Goal: Information Seeking & Learning: Check status

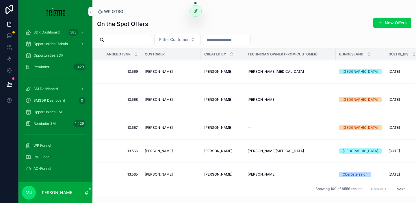
scroll to position [152, 0]
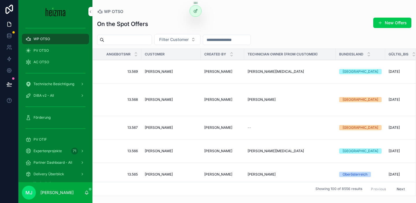
click at [180, 36] on button "Filter Customer" at bounding box center [177, 39] width 46 height 11
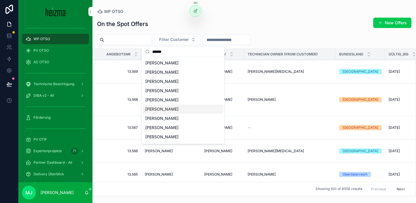
type input "******"
click at [156, 107] on span "Roland Berger" at bounding box center [161, 109] width 33 height 6
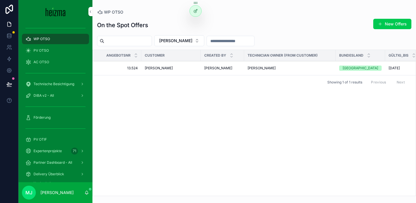
click at [153, 67] on span "Roland Berger" at bounding box center [159, 68] width 28 height 5
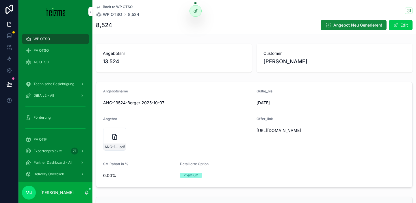
scroll to position [62, 0]
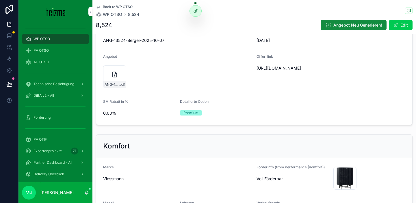
click at [407, 22] on button "Edit" at bounding box center [401, 25] width 24 height 10
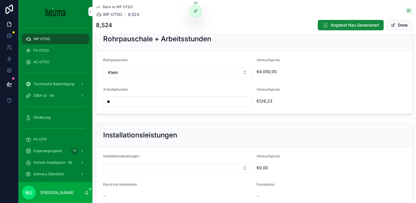
scroll to position [738, 0]
click at [167, 98] on input "**" at bounding box center [177, 101] width 148 height 8
type input "**"
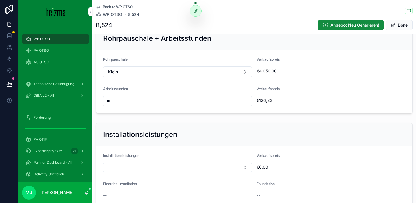
click at [303, 96] on div "€126,23" at bounding box center [305, 100] width 98 height 9
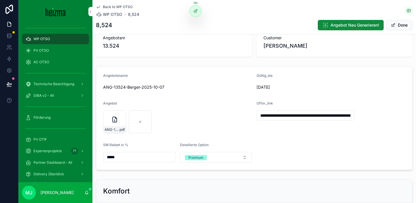
scroll to position [17, 0]
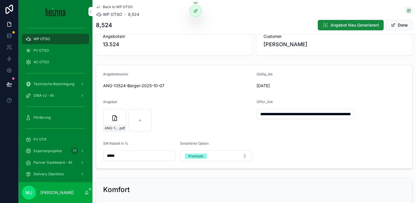
click at [392, 25] on span "scrollable content" at bounding box center [393, 25] width 5 height 5
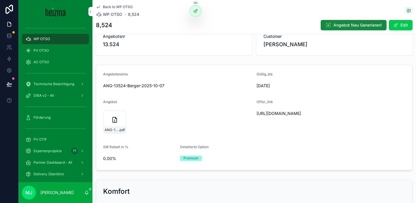
click at [109, 133] on div "ANG-13524-Berger-2025-10-07 .pdf" at bounding box center [114, 129] width 23 height 7
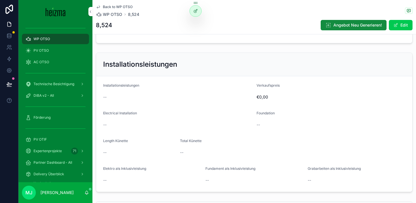
drag, startPoint x: 400, startPoint y: 24, endPoint x: 380, endPoint y: 32, distance: 21.8
click at [400, 24] on button "Edit" at bounding box center [401, 25] width 24 height 10
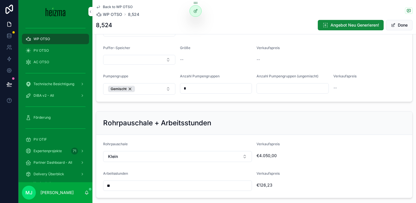
scroll to position [632, 0]
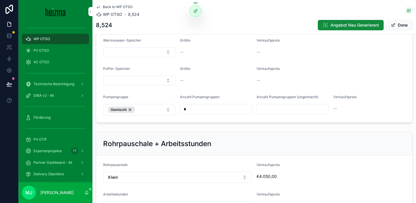
click at [180, 176] on button "Klein" at bounding box center [177, 177] width 149 height 11
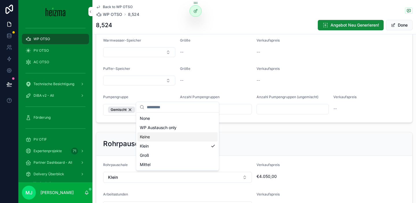
click at [158, 137] on div "Keine" at bounding box center [177, 136] width 80 height 9
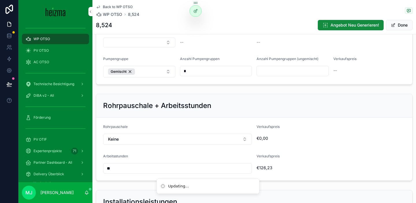
scroll to position [674, 0]
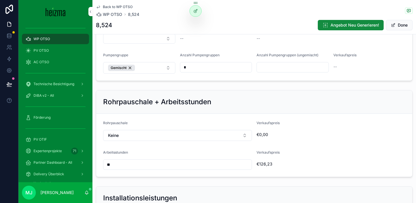
click at [228, 140] on button "Keine" at bounding box center [177, 135] width 149 height 11
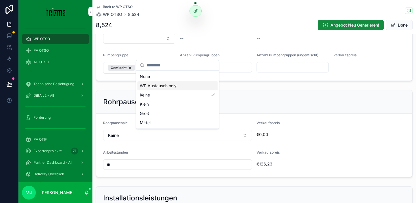
click at [193, 86] on div "WP Austausch only" at bounding box center [177, 85] width 80 height 9
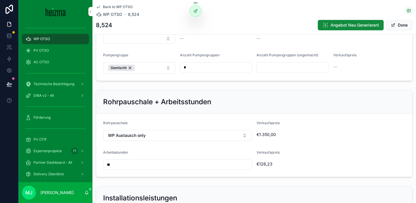
drag, startPoint x: 397, startPoint y: 25, endPoint x: 328, endPoint y: 132, distance: 127.9
click at [397, 25] on button "Done" at bounding box center [399, 25] width 27 height 10
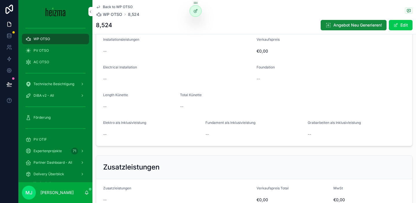
scroll to position [859, 0]
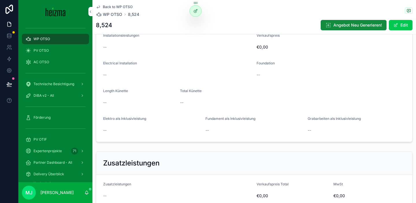
click at [347, 27] on span "Angebot Neu Generieren!" at bounding box center [357, 25] width 48 height 6
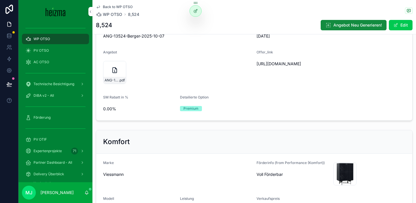
scroll to position [66, 0]
click at [402, 25] on button "Edit" at bounding box center [401, 25] width 24 height 10
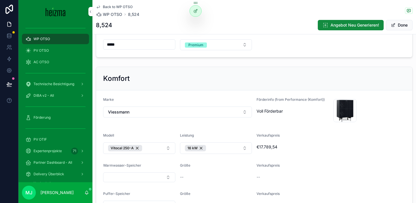
scroll to position [0, 0]
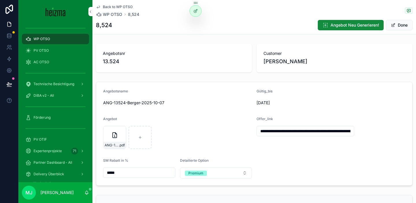
click at [396, 24] on button "Done" at bounding box center [399, 25] width 27 height 10
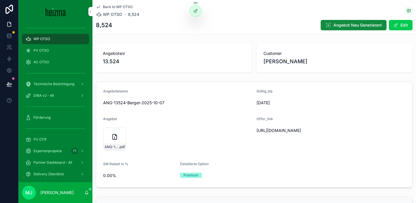
click at [391, 23] on button "Edit" at bounding box center [401, 25] width 24 height 10
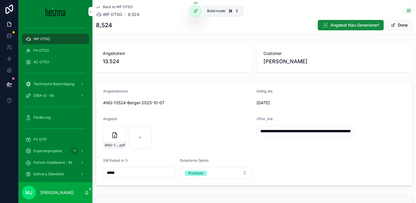
type input "**********"
click at [391, 29] on button "Done" at bounding box center [399, 25] width 27 height 10
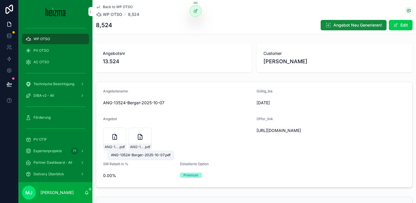
click at [133, 148] on span "ANG-13524-Berger-2025-10-07" at bounding box center [137, 147] width 14 height 5
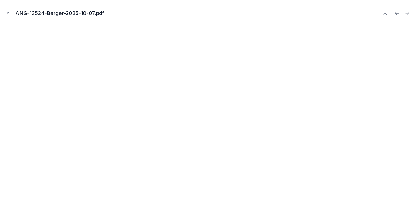
click at [7, 13] on icon "Close modal" at bounding box center [8, 13] width 2 height 2
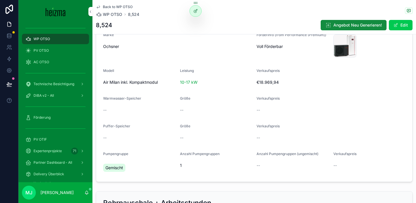
scroll to position [544, 0]
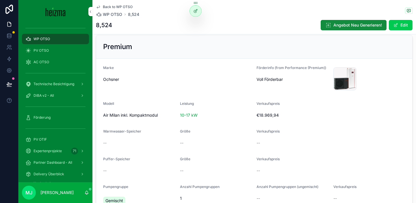
click at [411, 22] on button "Edit" at bounding box center [401, 25] width 24 height 10
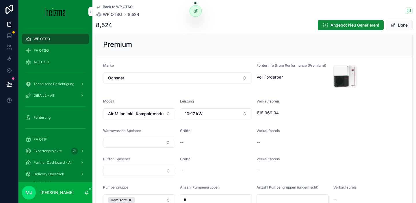
click at [405, 22] on button "Done" at bounding box center [399, 25] width 27 height 10
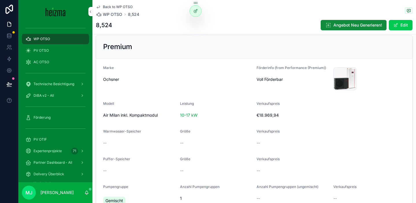
click at [405, 22] on button "Edit" at bounding box center [401, 25] width 24 height 10
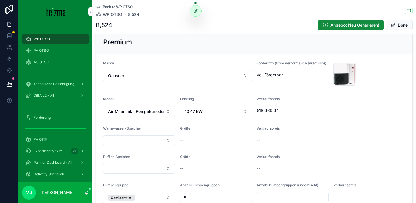
scroll to position [542, 0]
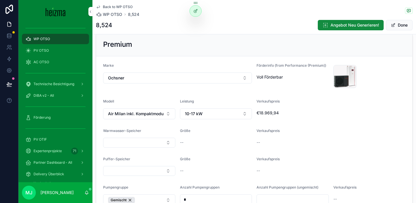
click at [149, 111] on button "Air Milan inkl. Kompaktmodul" at bounding box center [139, 113] width 72 height 11
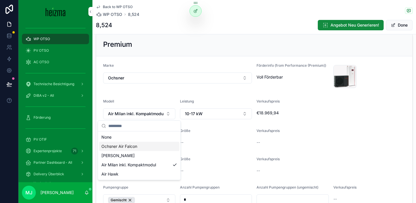
click at [165, 98] on form "Marke Ochsner Förderinfo (from Performance (Premium)) Voll Förderbar OCH_10_01_…" at bounding box center [254, 134] width 316 height 156
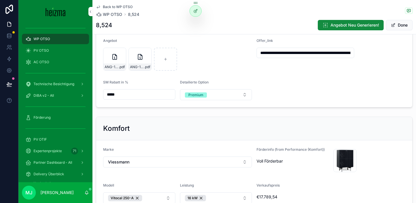
scroll to position [0, 0]
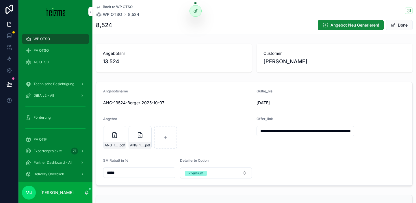
click at [391, 27] on button "Done" at bounding box center [399, 25] width 27 height 10
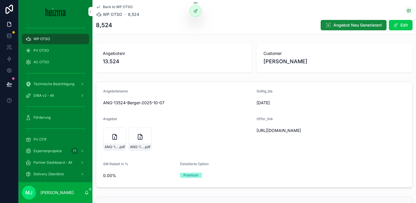
click at [267, 129] on span "https://docs.google.com/document/d/13xFLV79YU4-6U0aS-s6_9RClx-ubljp1cfK8rHlpkzI…" at bounding box center [305, 131] width 98 height 6
copy span "https://docs.google.com/document/d/13xFLV79YU4-6U0aS-s6_9RClx-ubljp1cfK8rHlpkzI…"
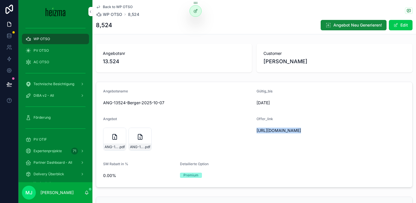
click at [399, 24] on button "Edit" at bounding box center [401, 25] width 24 height 10
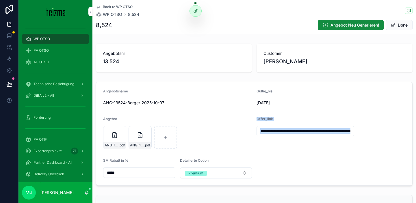
click at [227, 172] on button "Premium" at bounding box center [216, 172] width 72 height 11
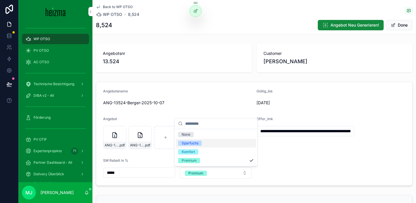
click at [227, 141] on div "Sparfuchs" at bounding box center [216, 143] width 80 height 9
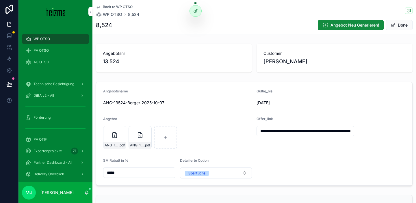
click at [402, 26] on button "Done" at bounding box center [399, 25] width 27 height 10
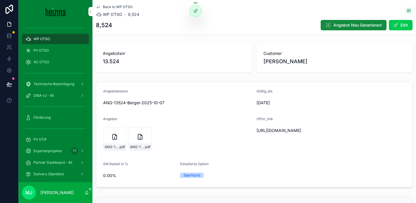
click at [352, 25] on span "Angebot Neu Generieren!" at bounding box center [357, 25] width 48 height 6
click at [272, 133] on span "https://docs.google.com/document/d/1MnJfcSsX9Cs2fwZjsTd5iheydLHDm0VKiKvgh7FFXbY…" at bounding box center [305, 131] width 98 height 6
copy span "https://docs.google.com/document/d/1MnJfcSsX9Cs2fwZjsTd5iheydLHDm0VKiKvgh7FFXbY…"
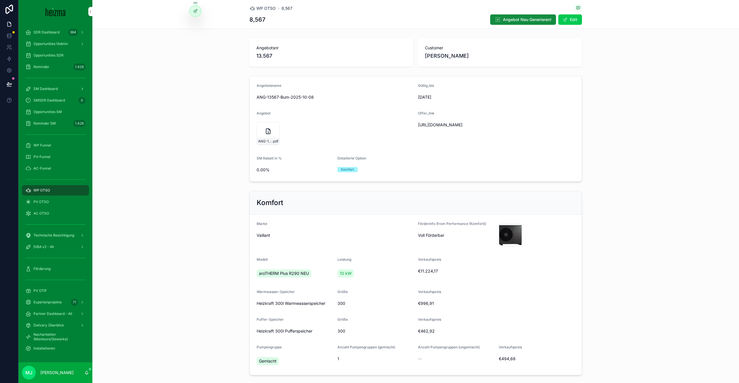
click at [56, 89] on span "SM Dashboard" at bounding box center [45, 89] width 24 height 5
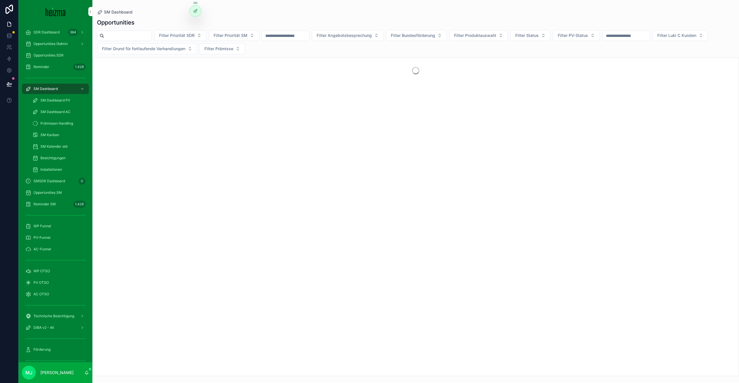
click at [143, 38] on input "scrollable content" at bounding box center [127, 36] width 47 height 8
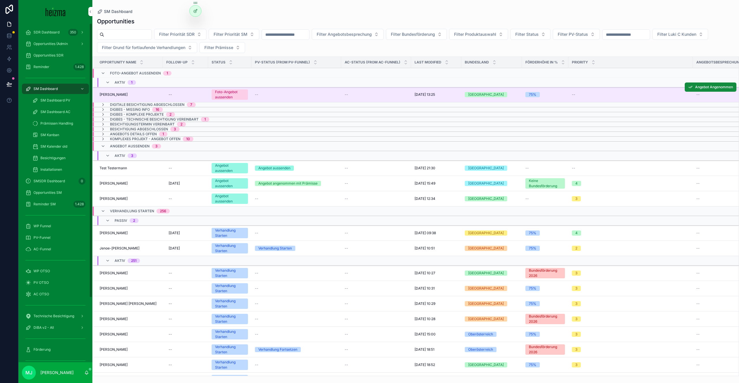
click at [112, 94] on span "Roland Berger" at bounding box center [114, 94] width 28 height 5
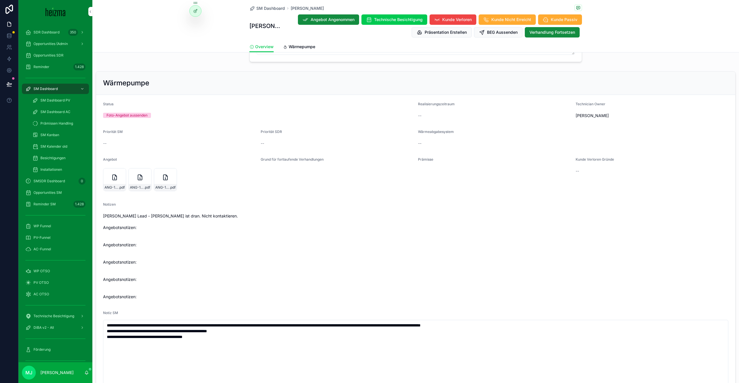
scroll to position [758, 0]
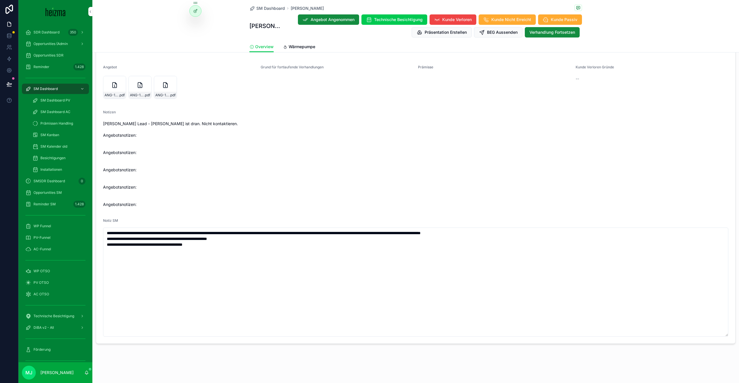
click at [302, 46] on span "Wärmepumpe" at bounding box center [302, 47] width 27 height 6
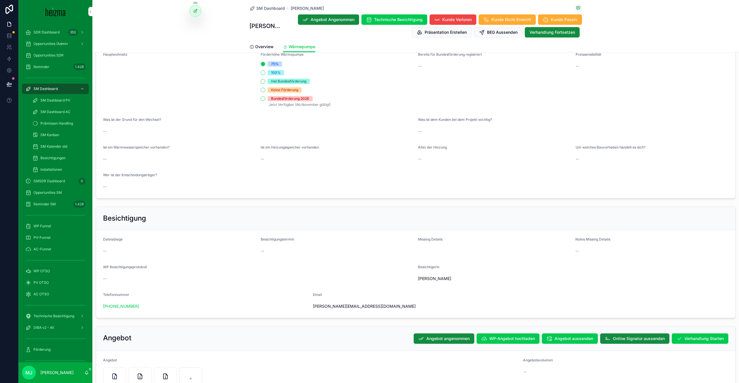
scroll to position [988, 0]
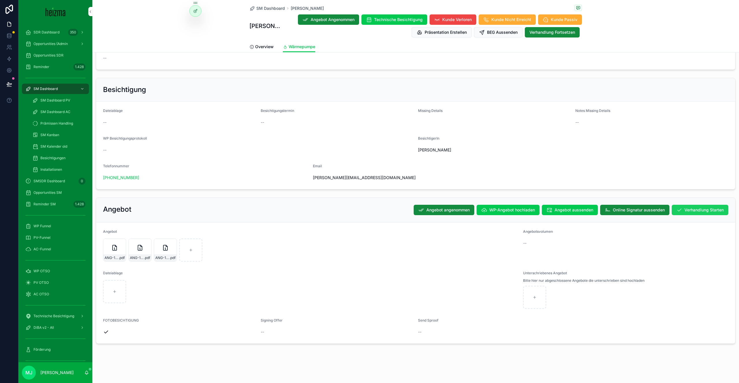
click at [704, 211] on span "Verhandlung Starten" at bounding box center [703, 210] width 39 height 6
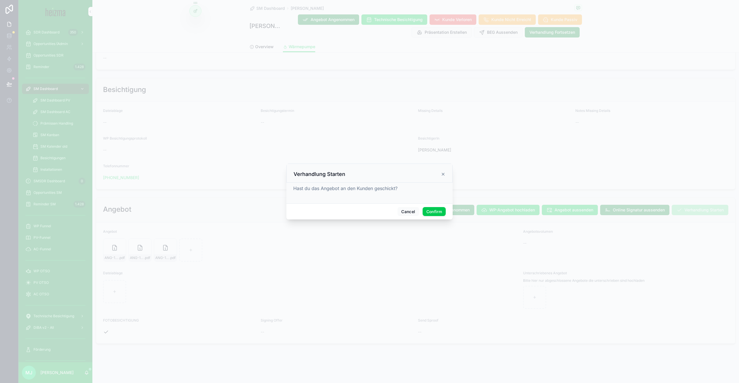
click at [436, 211] on button "Confirm" at bounding box center [434, 211] width 23 height 9
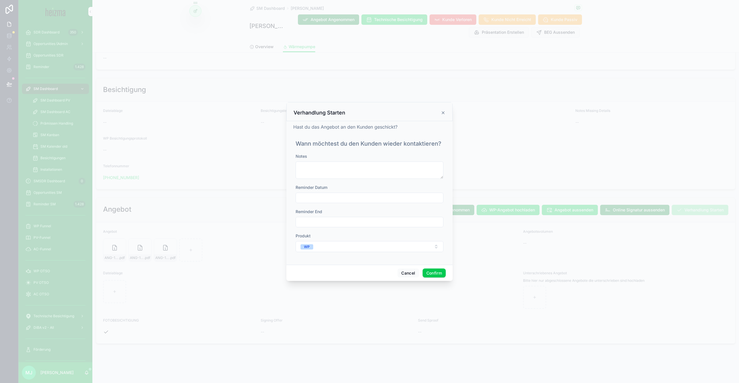
click at [354, 202] on div at bounding box center [370, 198] width 148 height 10
click at [346, 198] on input "text" at bounding box center [369, 198] width 147 height 8
click at [347, 274] on button "14" at bounding box center [348, 271] width 10 height 10
type input "**********"
click at [438, 275] on button "Confirm" at bounding box center [434, 273] width 23 height 9
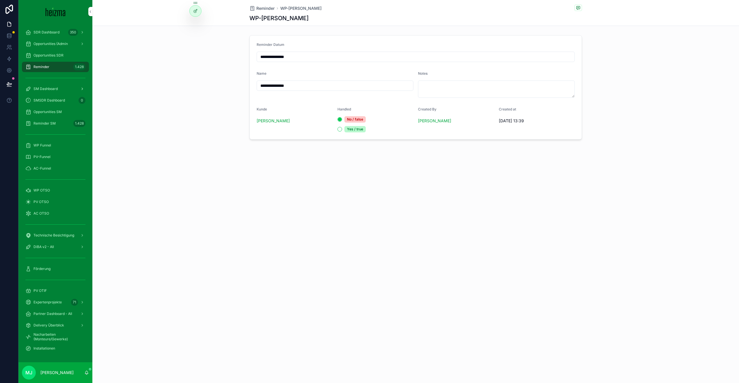
click at [52, 86] on div "SM Dashboard" at bounding box center [55, 88] width 60 height 9
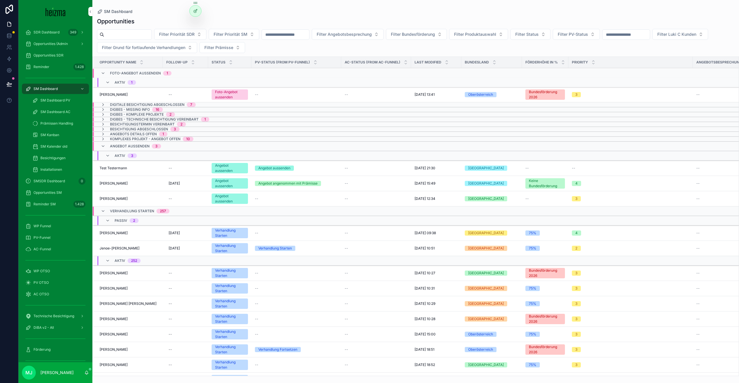
click at [132, 37] on input "scrollable content" at bounding box center [127, 35] width 47 height 8
type input "**********"
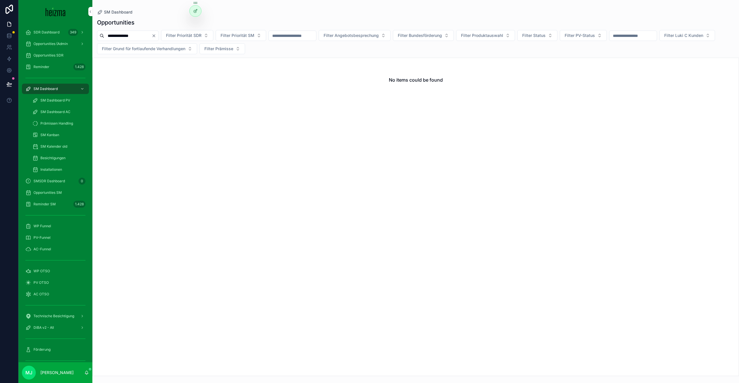
click at [110, 36] on input "**********" at bounding box center [127, 36] width 47 height 8
click at [105, 35] on input "**********" at bounding box center [127, 36] width 47 height 8
click at [48, 193] on span "Opportunities SM" at bounding box center [47, 193] width 28 height 5
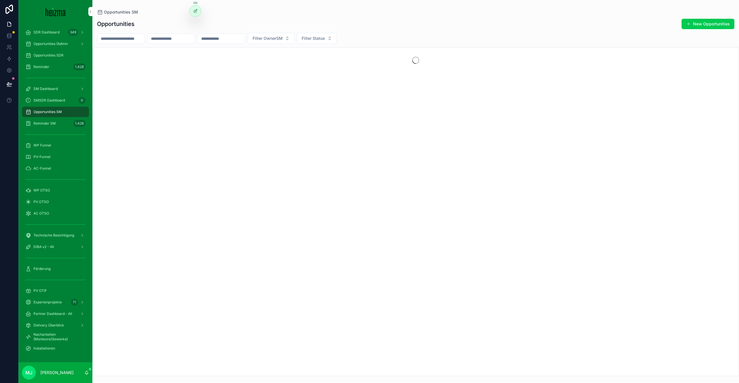
click at [133, 37] on input "scrollable content" at bounding box center [120, 39] width 47 height 8
paste input "**********"
type input "**********"
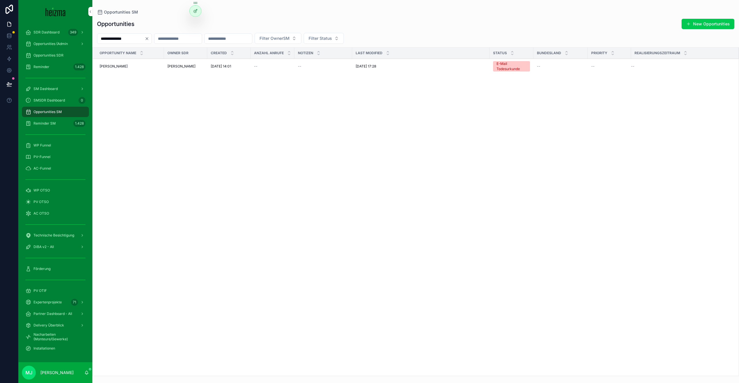
click at [115, 62] on td "Maurice Kainer Maurice Kainer" at bounding box center [128, 66] width 71 height 15
click at [113, 67] on span "Maurice Kainer" at bounding box center [114, 66] width 28 height 5
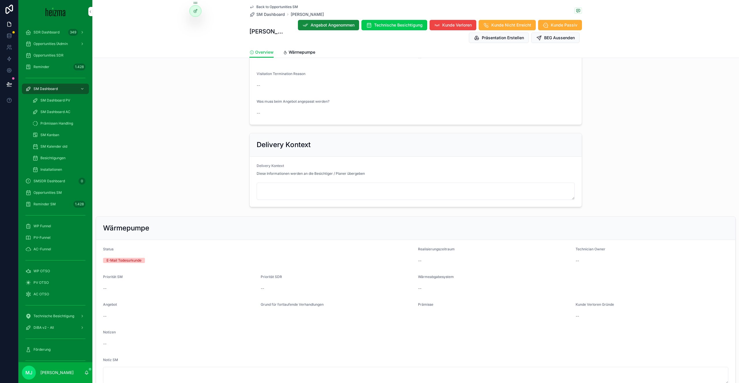
scroll to position [453, 0]
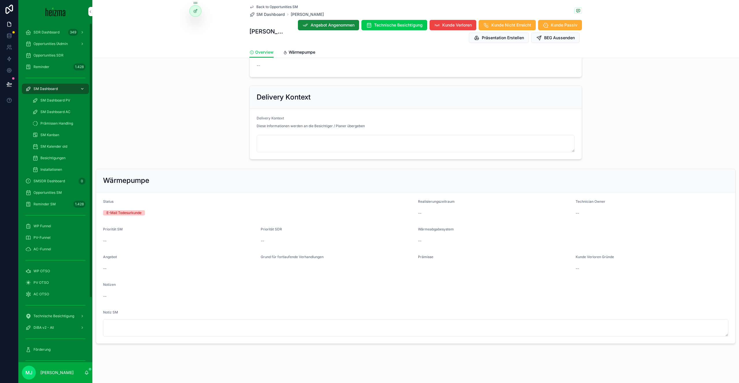
click at [58, 93] on div "SM Dashboard" at bounding box center [55, 88] width 60 height 9
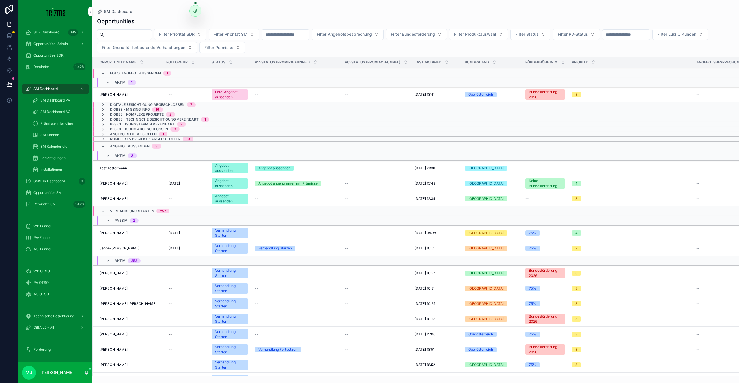
click at [148, 35] on input "scrollable content" at bounding box center [127, 35] width 47 height 8
type input "**********"
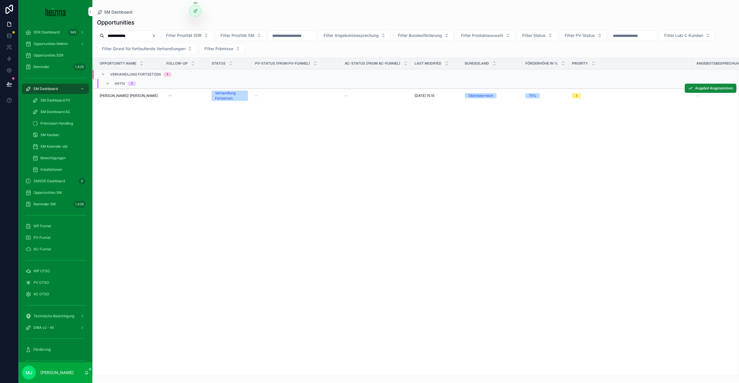
click at [120, 96] on span "Katharina/ Alois Poppenreiter" at bounding box center [129, 96] width 58 height 5
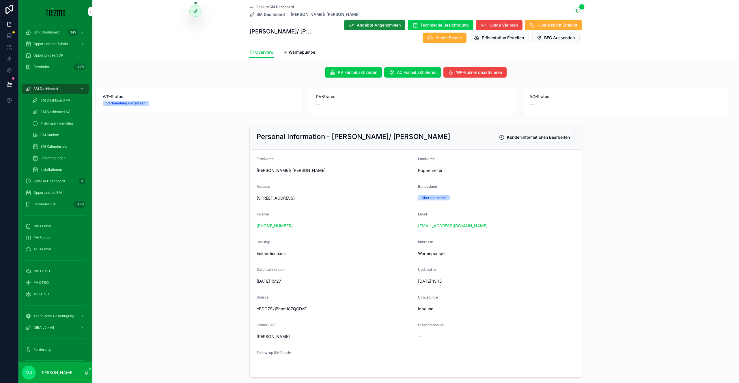
click at [343, 301] on div "Source" at bounding box center [335, 298] width 157 height 7
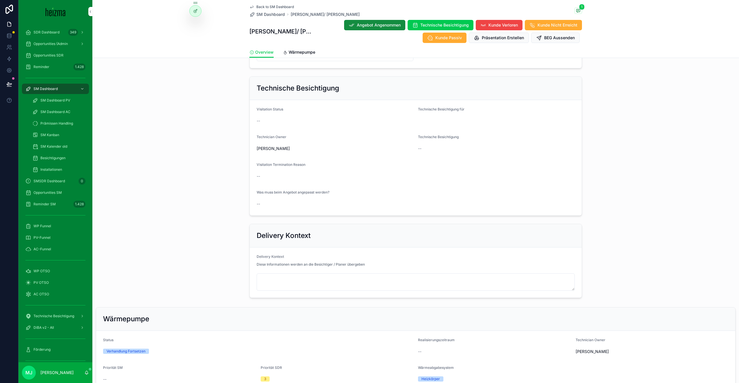
scroll to position [315, 0]
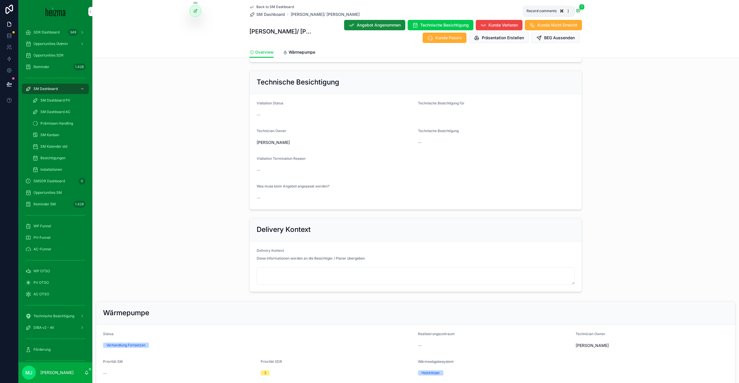
click at [579, 10] on icon "scrollable content" at bounding box center [578, 10] width 5 height 5
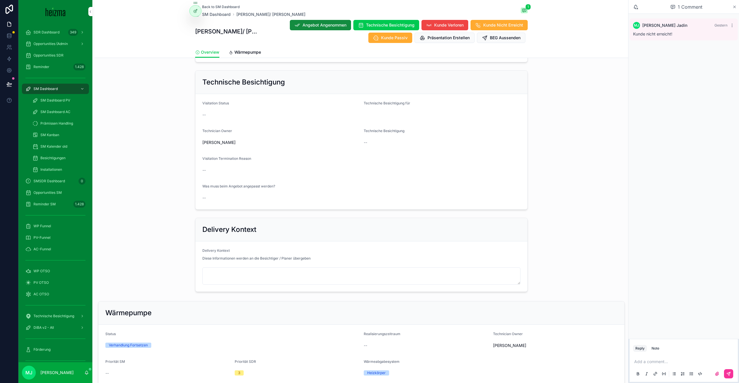
click at [733, 6] on icon "scrollable content" at bounding box center [734, 7] width 2 height 2
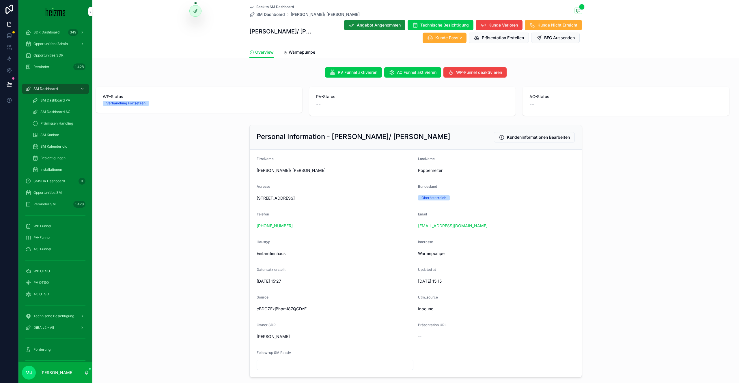
click at [401, 188] on div "Adresse" at bounding box center [335, 187] width 157 height 7
click at [361, 138] on h2 "Personal Information - Katharina/ Alois Poppenreiter" at bounding box center [354, 136] width 194 height 9
click at [387, 138] on h2 "Personal Information - Katharina/ Alois Poppenreiter" at bounding box center [354, 136] width 194 height 9
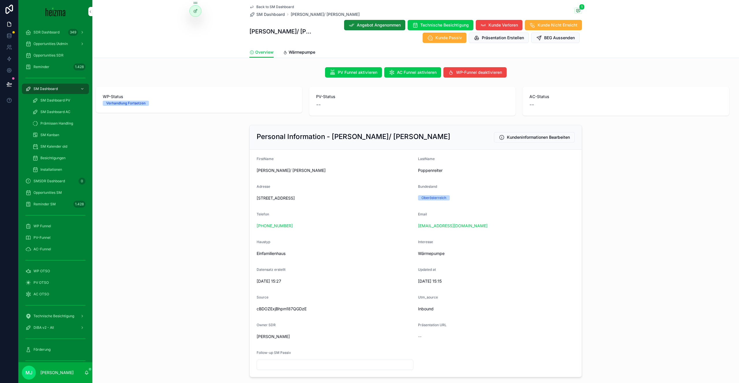
click at [387, 138] on h2 "Personal Information - Katharina/ Alois Poppenreiter" at bounding box center [354, 136] width 194 height 9
click at [413, 132] on h2 "Personal Information - Katharina/ Alois Poppenreiter" at bounding box center [354, 136] width 194 height 9
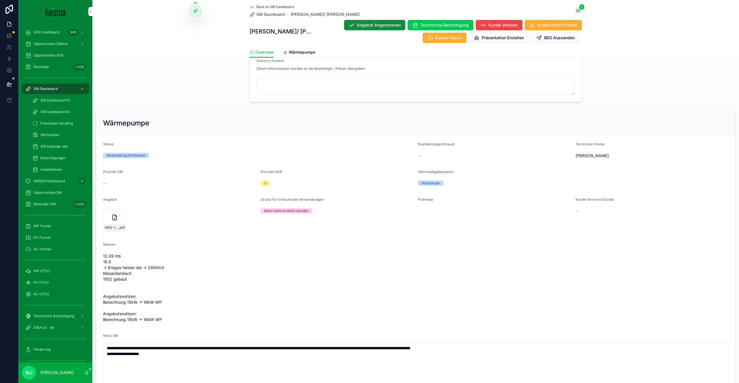
scroll to position [591, 0]
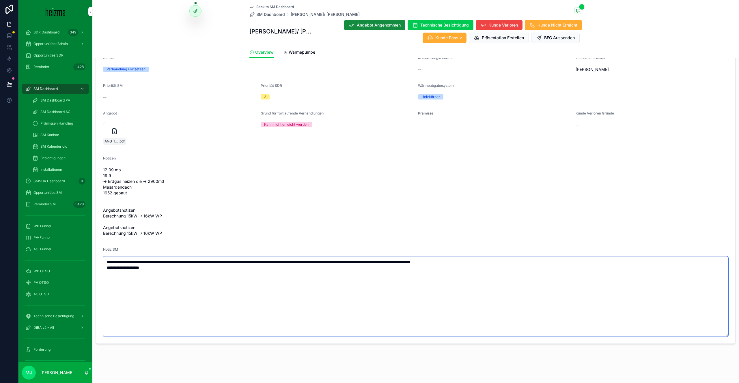
click at [225, 285] on textarea "**********" at bounding box center [415, 297] width 625 height 80
type textarea "**********"
click at [348, 211] on span "12.09 mb 19.9 -> Erdgas heizen die -> 2900m3 Masardendach 1952 gebaut Angebotsn…" at bounding box center [415, 201] width 625 height 69
click at [495, 23] on span "Kunde Verloren" at bounding box center [502, 25] width 29 height 6
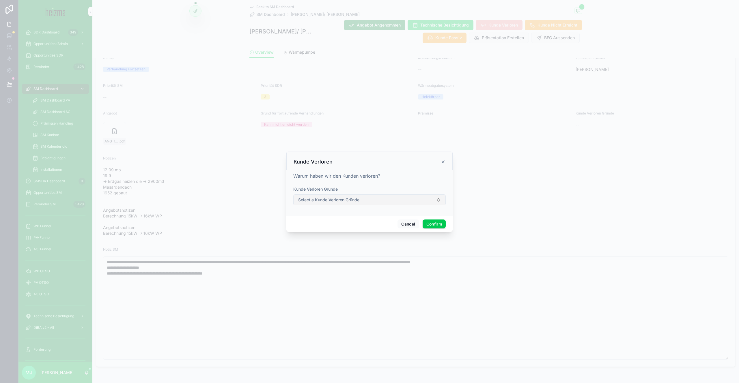
click at [330, 200] on span "Select a Kunde Verloren Gründe" at bounding box center [328, 200] width 61 height 6
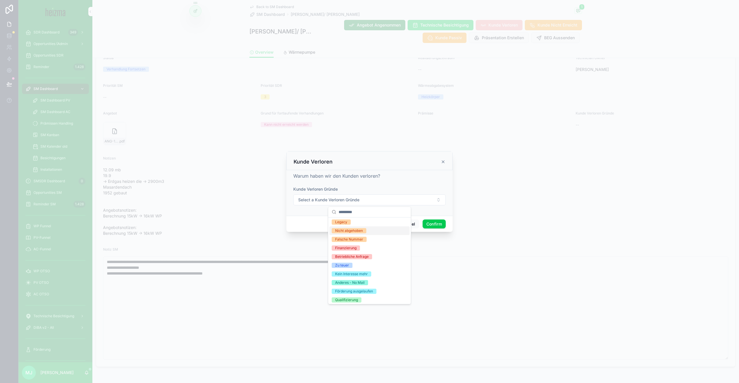
scroll to position [63, 0]
click at [383, 255] on div "Kein Interesse mehr" at bounding box center [369, 255] width 80 height 9
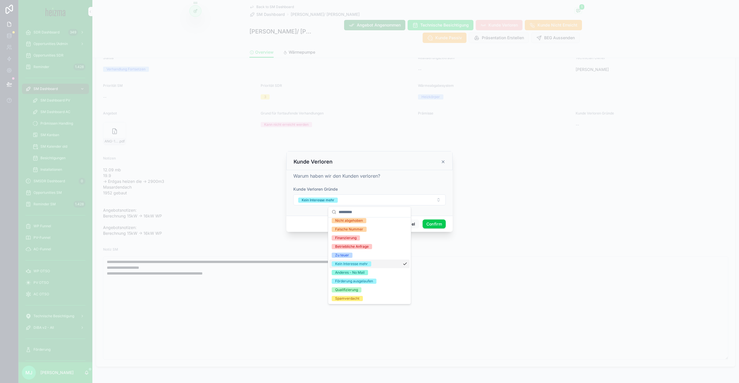
scroll to position [72, 0]
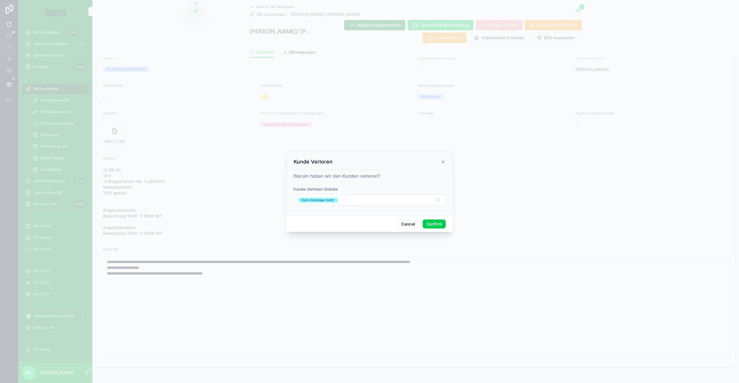
click at [432, 223] on button "Confirm" at bounding box center [434, 224] width 23 height 9
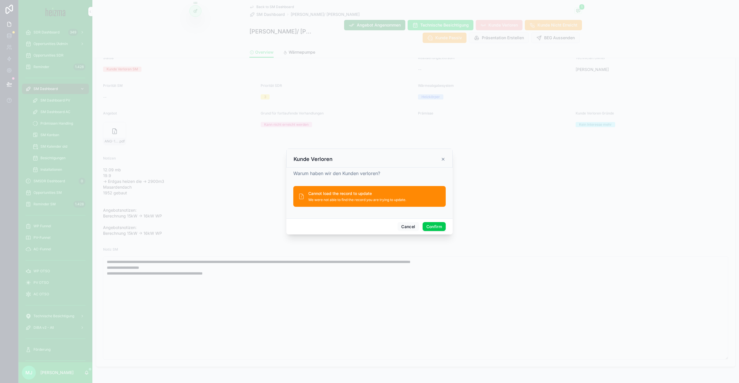
click at [432, 223] on button "Confirm" at bounding box center [434, 226] width 23 height 9
click at [443, 160] on icon at bounding box center [443, 159] width 5 height 5
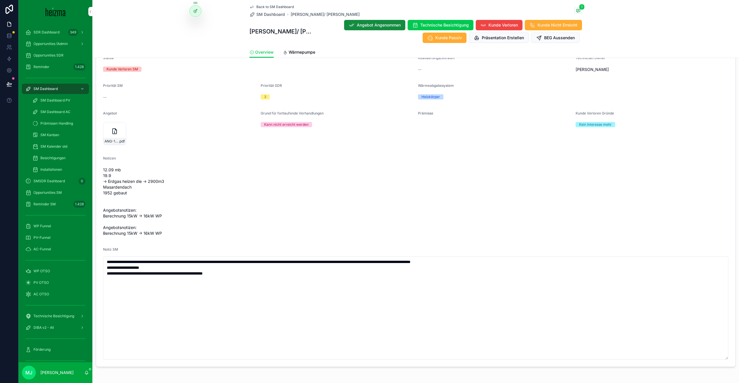
click at [0, 0] on div "SDR Dashboard 349 Opportunities (Admin Opportunities SDR Reminder 1.428 SM Dash…" at bounding box center [369, 191] width 739 height 383
click at [247, 183] on span "12.09 mb 19.9 -> Erdgas heizen die -> 2900m3 Masardendach 1952 gebaut Angebotsn…" at bounding box center [415, 201] width 625 height 69
click at [378, 240] on form "**********" at bounding box center [415, 208] width 639 height 318
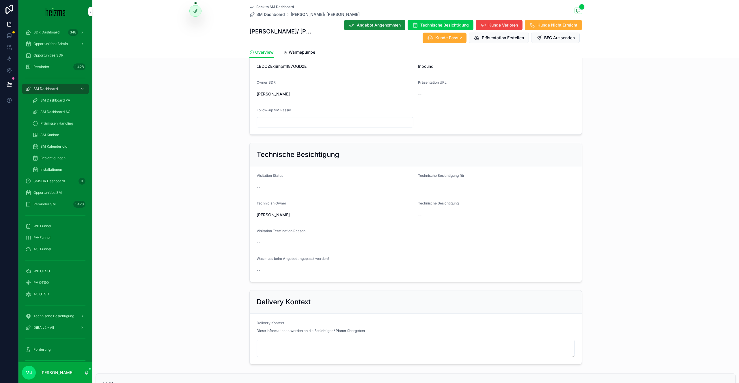
scroll to position [149, 0]
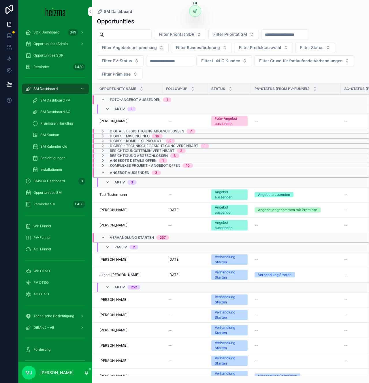
click at [124, 34] on input "scrollable content" at bounding box center [127, 35] width 47 height 8
click at [133, 32] on input "scrollable content" at bounding box center [127, 35] width 47 height 8
paste input "**********"
type input "**********"
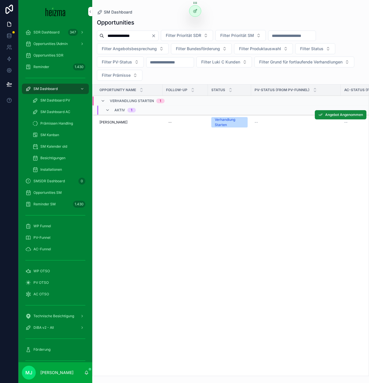
click at [117, 124] on span "Mario Stankovic" at bounding box center [114, 122] width 28 height 5
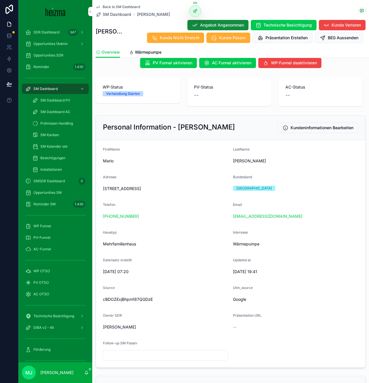
scroll to position [9, 0]
click at [158, 187] on span "Stuppöckgasse 1, 1230 Wien, Austria" at bounding box center [166, 189] width 126 height 6
click at [153, 191] on span "Stuppöckgasse 1, 1230 Wien, Austria" at bounding box center [166, 189] width 126 height 6
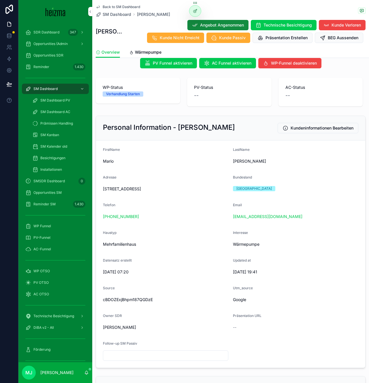
click at [153, 191] on span "Stuppöckgasse 1, 1230 Wien, Austria" at bounding box center [166, 189] width 126 height 6
click at [144, 191] on span "Stuppöckgasse 1, 1230 Wien, Austria" at bounding box center [166, 189] width 126 height 6
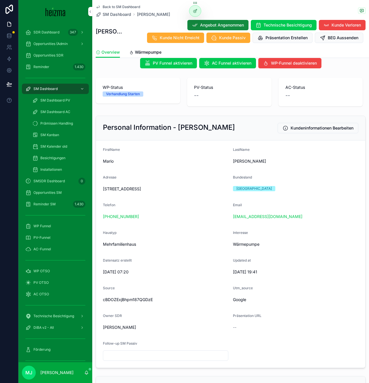
click at [158, 191] on span "Stuppöckgasse 1, 1230 Wien, Austria" at bounding box center [166, 189] width 126 height 6
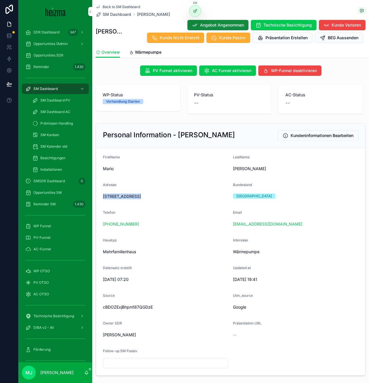
scroll to position [0, 0]
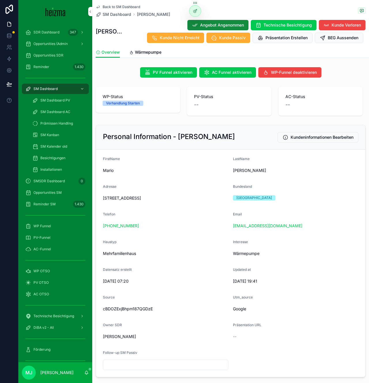
click at [216, 255] on span "Mehrfamilienhaus" at bounding box center [166, 254] width 126 height 6
click at [230, 251] on form "FirstName Mario LastName Stankovic Adresse Stuppöckgasse 1, 1230 Wien, Austria …" at bounding box center [231, 263] width 270 height 227
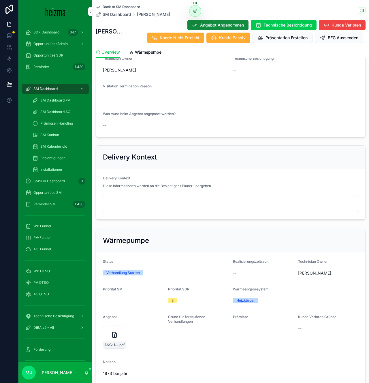
scroll to position [500, 0]
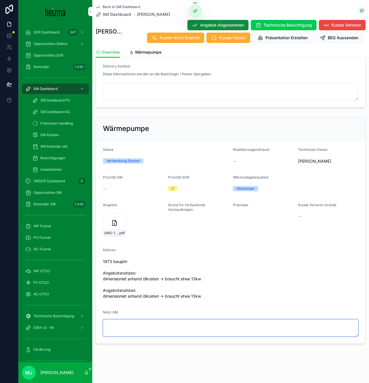
click at [136, 323] on textarea "scrollable content" at bounding box center [231, 328] width 256 height 17
type textarea "**********"
click at [186, 267] on span "1973 baujahr Angebotsnotizen: dimensioniet anhand ölkosten -> braucht etwa 13kw…" at bounding box center [231, 279] width 256 height 40
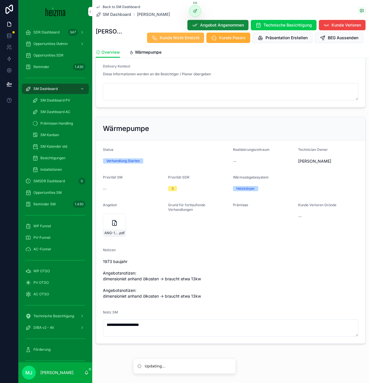
click at [200, 35] on span "Kunde Nicht Erreicht" at bounding box center [180, 38] width 40 height 6
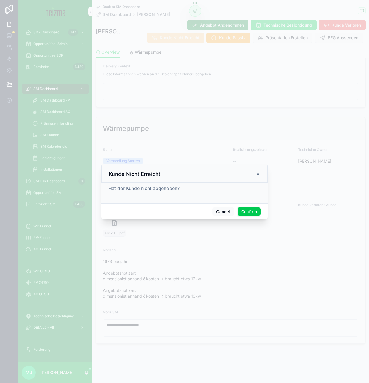
click at [251, 211] on button "Confirm" at bounding box center [249, 211] width 23 height 9
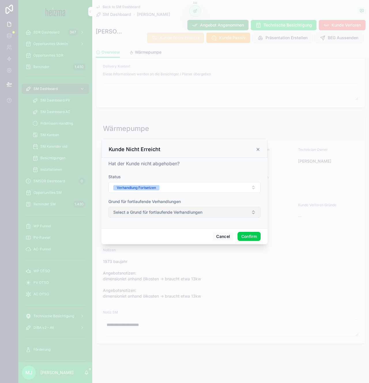
click at [193, 216] on button "Select a Grund für fortlaufende Verhandlungen" at bounding box center [185, 212] width 152 height 11
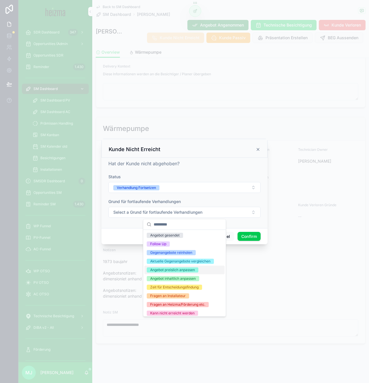
scroll to position [37, 0]
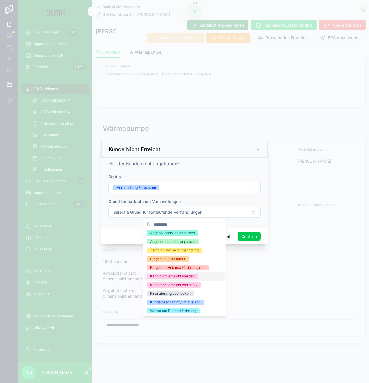
click at [191, 278] on div "Kann nicht erreicht werden" at bounding box center [172, 276] width 44 height 5
click at [232, 163] on div "Hat der Kunde nicht abgehoben?" at bounding box center [185, 163] width 152 height 7
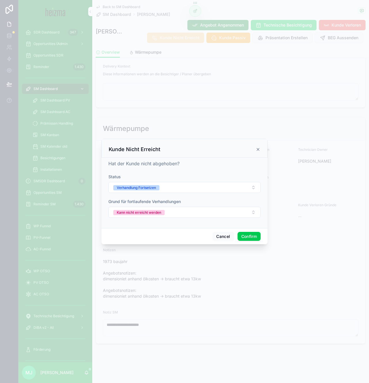
click at [256, 239] on button "Confirm" at bounding box center [249, 236] width 23 height 9
click at [171, 190] on input "text" at bounding box center [185, 188] width 152 height 8
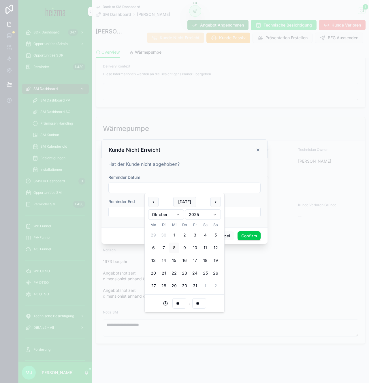
drag, startPoint x: 195, startPoint y: 250, endPoint x: 248, endPoint y: 235, distance: 55.1
click at [195, 250] on button "10" at bounding box center [195, 248] width 10 height 10
type input "**********"
click at [258, 232] on button "Confirm" at bounding box center [249, 235] width 23 height 9
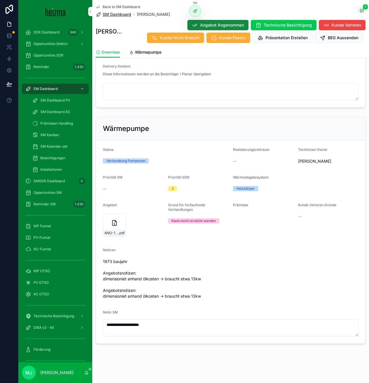
click at [114, 15] on span "SM Dashboard" at bounding box center [117, 15] width 29 height 6
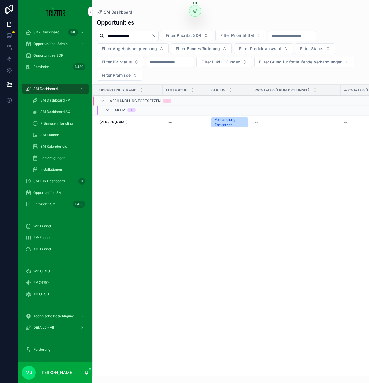
click at [118, 37] on input "**********" at bounding box center [127, 36] width 47 height 8
paste input "scrollable content"
type input "**********"
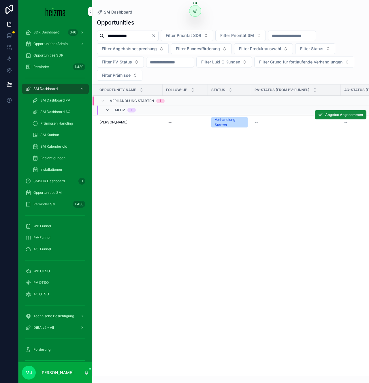
click at [109, 123] on span "Johann Makoru" at bounding box center [114, 122] width 28 height 5
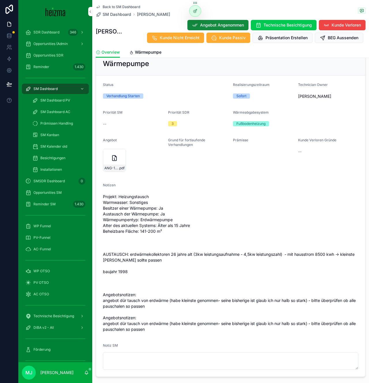
scroll to position [557, 0]
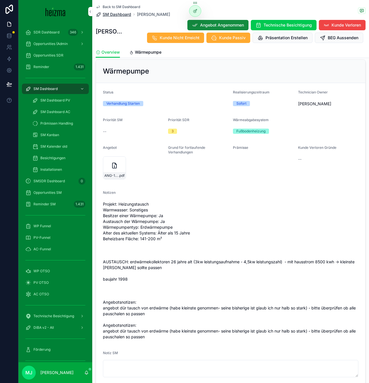
click at [110, 15] on span "SM Dashboard" at bounding box center [117, 15] width 29 height 6
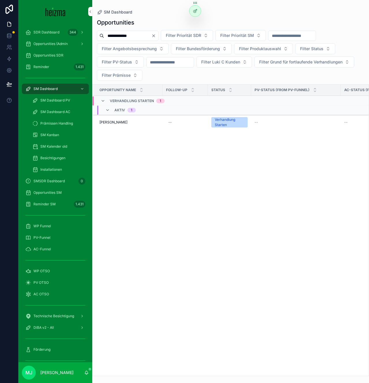
click at [126, 35] on input "**********" at bounding box center [127, 36] width 47 height 8
paste input "*****"
click at [126, 32] on input "**********" at bounding box center [127, 36] width 47 height 8
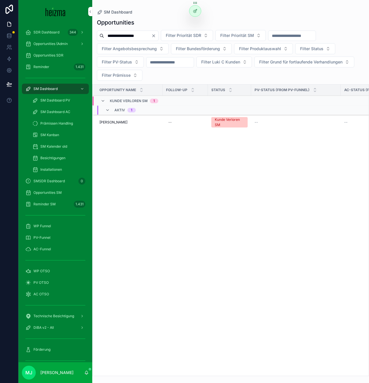
click at [126, 32] on input "**********" at bounding box center [127, 36] width 47 height 8
paste input "scrollable content"
type input "**********"
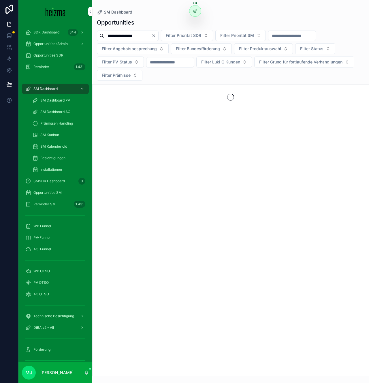
click at [95, 81] on div "**********" at bounding box center [230, 195] width 277 height 361
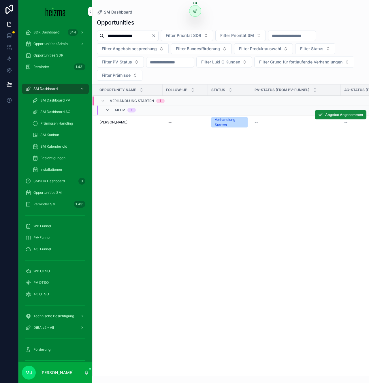
click at [114, 123] on span "Waltraud Mauroner" at bounding box center [114, 122] width 28 height 5
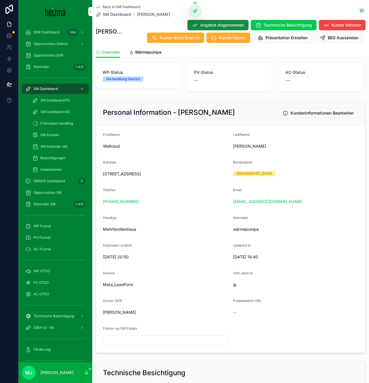
scroll to position [26, 0]
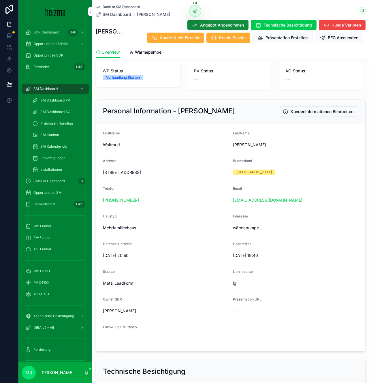
click at [134, 170] on span "Prälat-Winkler-Straße 2, 5020 Salzburg, Österreich" at bounding box center [166, 173] width 126 height 6
copy span "Prälat-Winkler-Straße 2, 5020 Salzburg, Österreich"
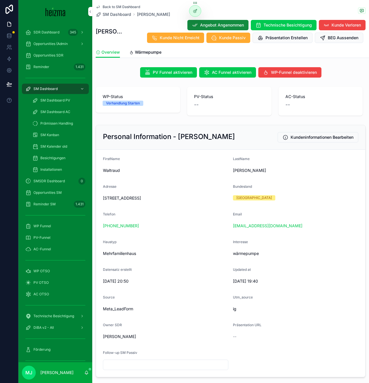
click at [180, 145] on div "Personal Information - Waltraud Mauroner Kundeninformationen Bearbeiten" at bounding box center [231, 137] width 270 height 25
drag, startPoint x: 180, startPoint y: 138, endPoint x: 257, endPoint y: 138, distance: 76.8
click at [257, 138] on div "Personal Information - Waltraud Mauroner Kundeninformationen Bearbeiten" at bounding box center [231, 137] width 256 height 10
copy h2 "Waltraud Mauroner"
click at [216, 297] on div "Source" at bounding box center [166, 298] width 126 height 7
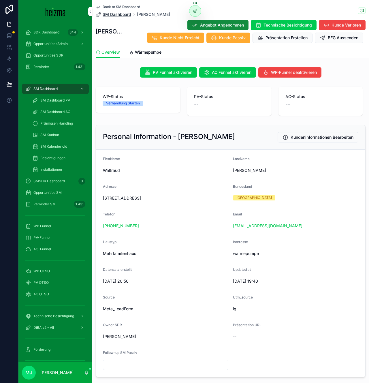
click at [117, 14] on span "SM Dashboard" at bounding box center [117, 15] width 29 height 6
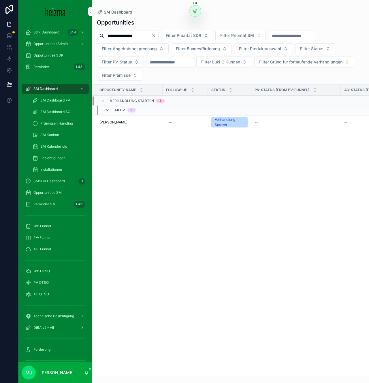
click at [116, 38] on input "**********" at bounding box center [127, 36] width 47 height 8
paste input "scrollable content"
type input "**********"
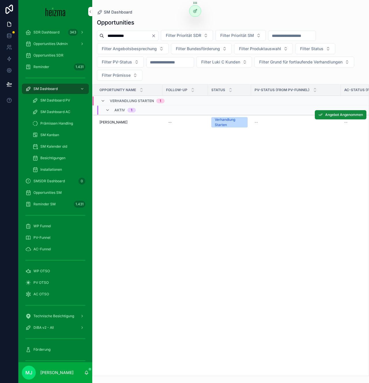
click at [111, 124] on span "Ewald Sturm" at bounding box center [114, 122] width 28 height 5
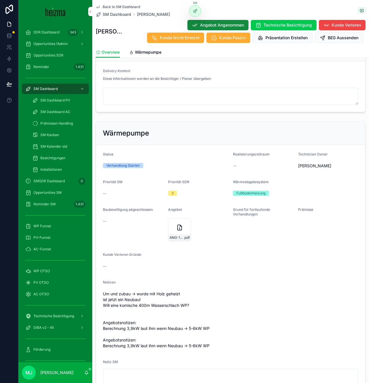
scroll to position [545, 0]
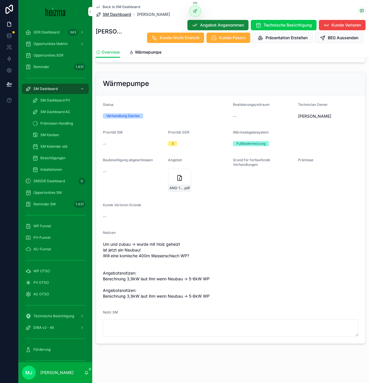
click at [115, 13] on span "SM Dashboard" at bounding box center [117, 15] width 29 height 6
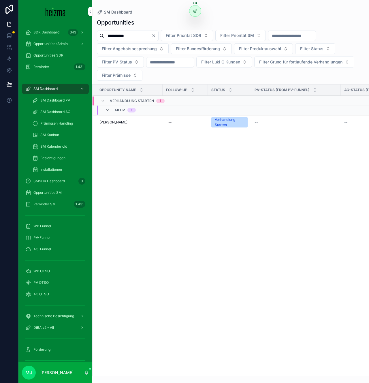
click at [115, 36] on input "**********" at bounding box center [127, 36] width 47 height 8
paste input "*********"
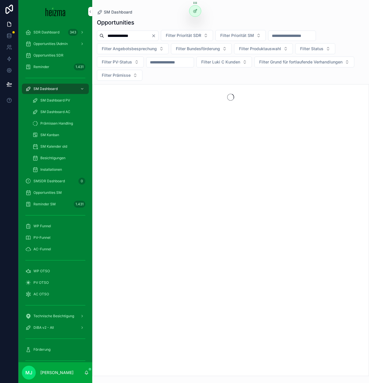
type input "**********"
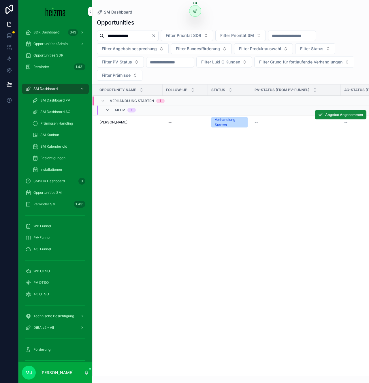
click at [117, 123] on span "Lorenz Daberer" at bounding box center [114, 122] width 28 height 5
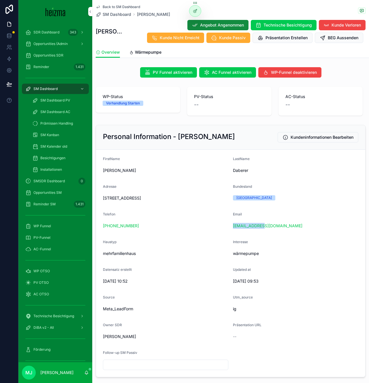
click at [313, 221] on div "Email dabererlorenz@gmail.com" at bounding box center [296, 221] width 126 height 18
click at [316, 219] on div "Email" at bounding box center [296, 215] width 126 height 7
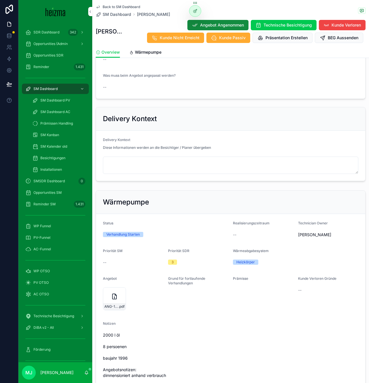
scroll to position [523, 0]
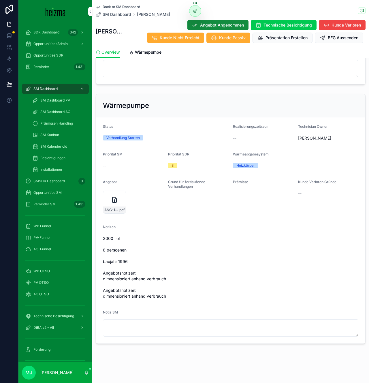
click at [165, 341] on form "Status Verhandlung Starten Realisierungszeitraum -- Technician Owner Oliver Kim…" at bounding box center [231, 230] width 270 height 226
click at [165, 329] on textarea "scrollable content" at bounding box center [231, 328] width 256 height 17
type textarea "**********"
click at [192, 286] on span "2000 l öl 8 persoenen baujahr 1996 Angebotsnotizen: dimnensioniert anhand verbr…" at bounding box center [231, 268] width 256 height 64
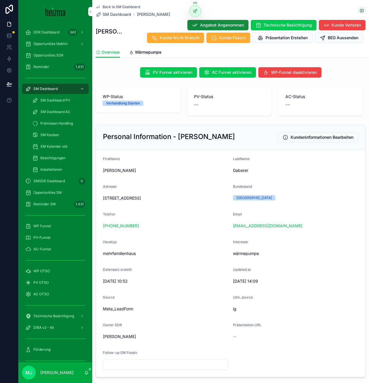
scroll to position [528, 0]
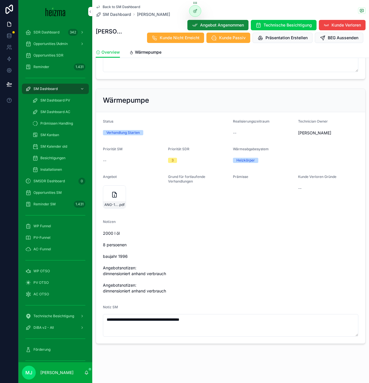
click at [151, 56] on link "Wärmepumpe" at bounding box center [145, 53] width 32 height 12
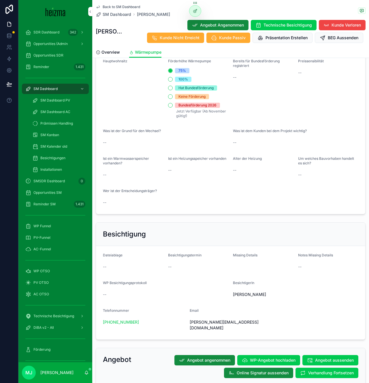
scroll to position [920, 0]
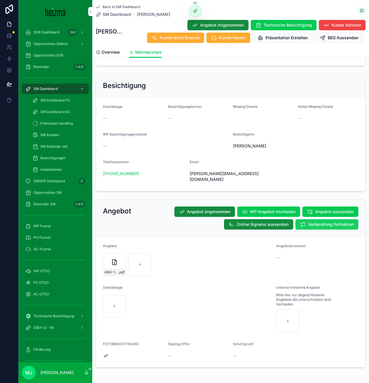
click at [328, 219] on button "Verhandlung Fortsetzen" at bounding box center [327, 224] width 63 height 10
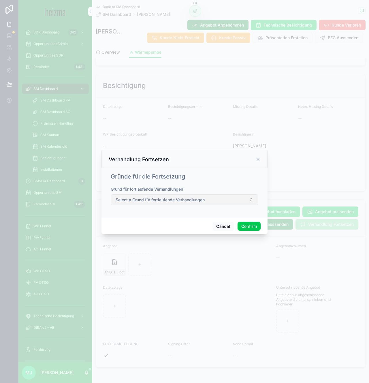
click at [242, 196] on button "Select a Grund für fortlaufende Verhandlungen" at bounding box center [185, 200] width 148 height 11
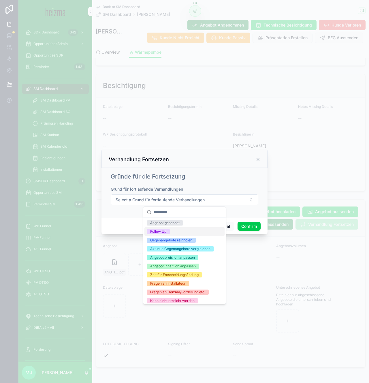
click at [190, 230] on div "Follow Up" at bounding box center [185, 231] width 80 height 9
click at [213, 183] on div "Gründe für die Fortsetzung Grund für fortlaufende Verhandlungen Follow Up" at bounding box center [185, 191] width 152 height 43
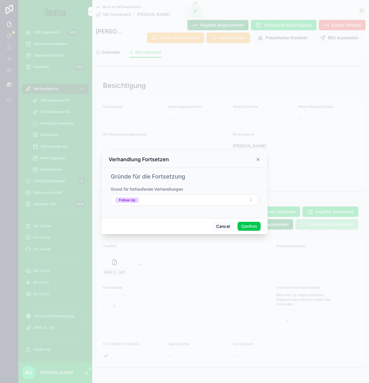
click at [251, 225] on button "Confirm" at bounding box center [249, 226] width 23 height 9
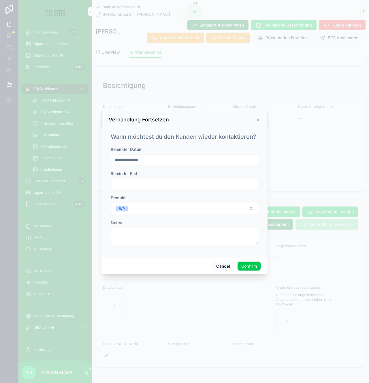
click at [202, 159] on input "**********" at bounding box center [184, 160] width 147 height 8
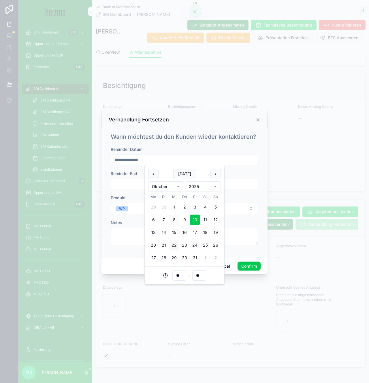
click at [173, 246] on button "22" at bounding box center [174, 245] width 10 height 10
type input "**********"
click at [240, 266] on button "Confirm" at bounding box center [249, 266] width 23 height 9
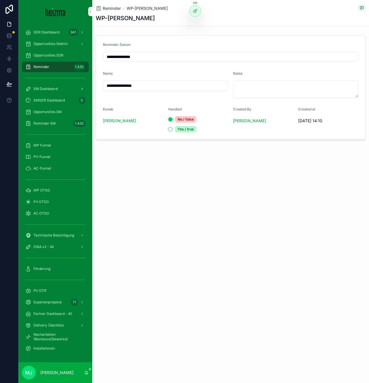
click at [39, 89] on span "SM Dashboard" at bounding box center [45, 89] width 24 height 5
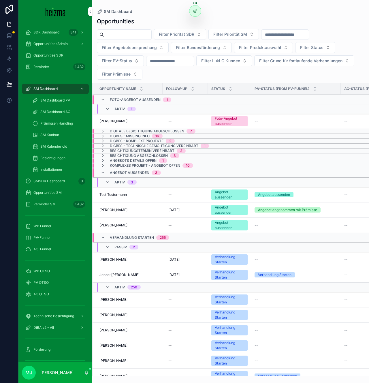
click at [114, 36] on input "scrollable content" at bounding box center [127, 35] width 47 height 8
paste input "**********"
type input "**********"
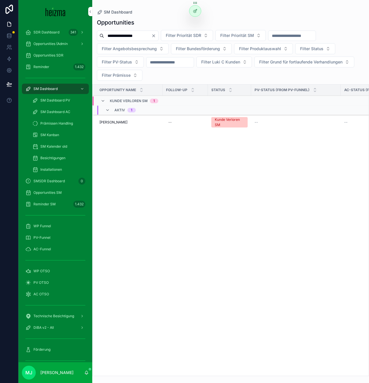
click at [187, 147] on div "Opportunity Name Follow-up Status PV-Status (from PV-Funnel) AC-Status (from AC…" at bounding box center [231, 231] width 277 height 292
click at [111, 122] on span "Georg Reibenschuh" at bounding box center [114, 122] width 28 height 5
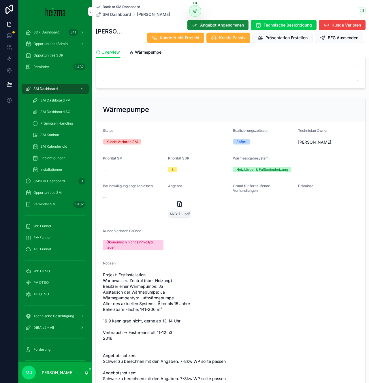
scroll to position [624, 0]
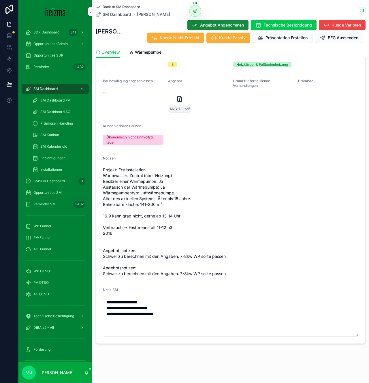
click at [125, 3] on div "Back to SM Dashboard SM Dashboard Georg Reibenschuh Georg Reibenschuh Angebot A…" at bounding box center [231, 23] width 270 height 47
click at [125, 5] on span "Back to SM Dashboard" at bounding box center [122, 7] width 38 height 5
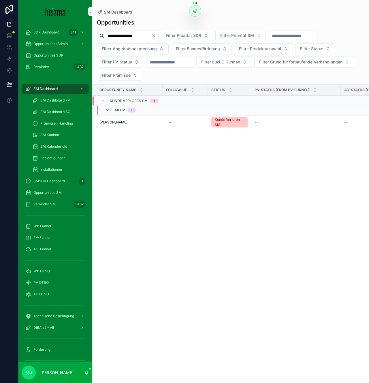
click at [126, 33] on input "**********" at bounding box center [127, 36] width 47 height 8
paste input "*"
type input "**********"
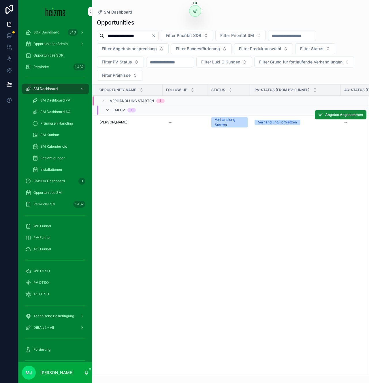
click at [117, 122] on span "Ejaz Ahmad Warrich" at bounding box center [114, 122] width 28 height 5
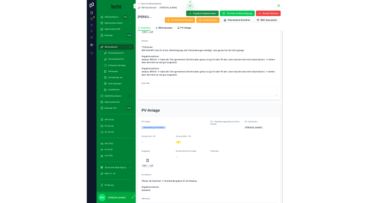
scroll to position [673, 0]
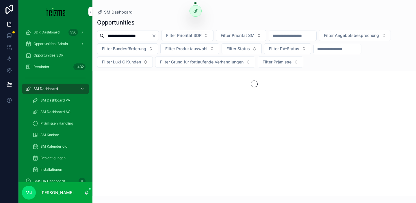
type input "**********"
click at [151, 21] on div "Opportunities" at bounding box center [254, 22] width 314 height 8
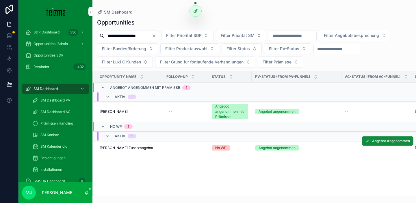
click at [131, 145] on td "[PERSON_NAME] Zusatzangebot [PERSON_NAME] Zusatzangebot" at bounding box center [128, 148] width 70 height 14
click at [127, 148] on span "[PERSON_NAME] Zusatzangebot" at bounding box center [126, 148] width 53 height 5
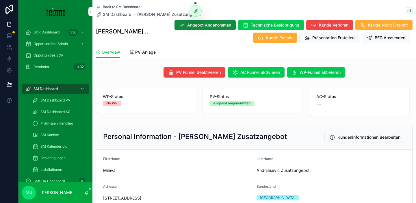
scroll to position [4, 0]
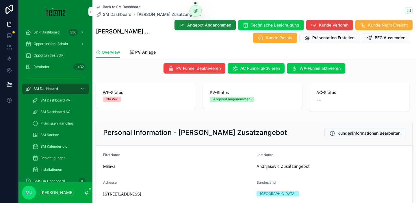
click at [139, 57] on link "PV-Anlage" at bounding box center [142, 53] width 26 height 12
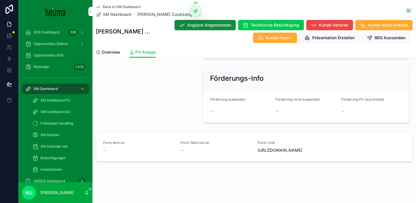
scroll to position [678, 0]
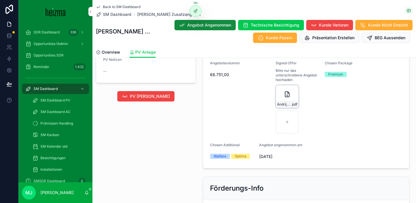
click at [277, 102] on div "Andrijasevic_PV .pdf" at bounding box center [287, 104] width 23 height 7
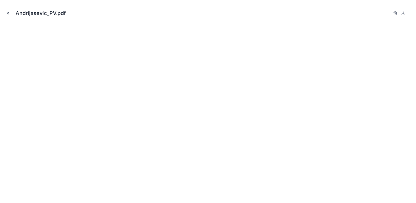
click at [7, 13] on icon "Close modal" at bounding box center [8, 13] width 4 height 4
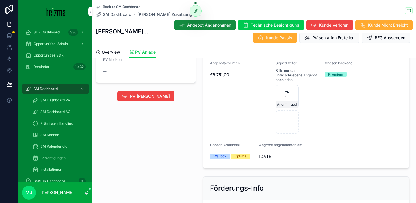
click at [193, 104] on div "PV [PERSON_NAME]" at bounding box center [145, 96] width 107 height 15
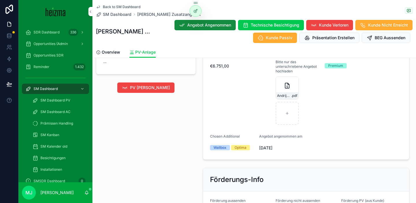
scroll to position [687, 0]
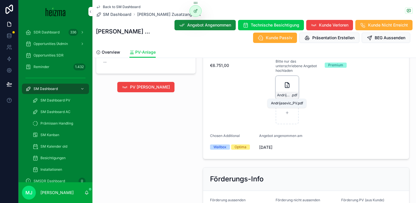
click at [287, 97] on span "Andrijasevic_PV" at bounding box center [284, 95] width 14 height 5
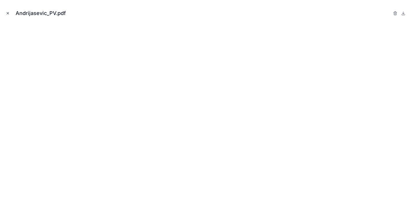
click at [7, 12] on icon "Close modal" at bounding box center [8, 13] width 4 height 4
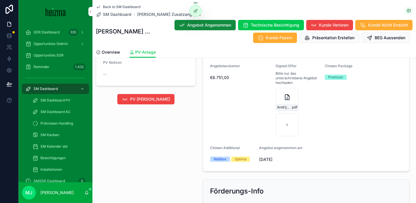
scroll to position [670, 0]
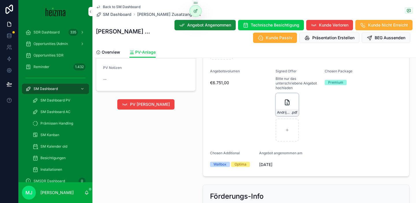
click at [290, 115] on div "Andrijasevic_PV .pdf" at bounding box center [287, 112] width 23 height 7
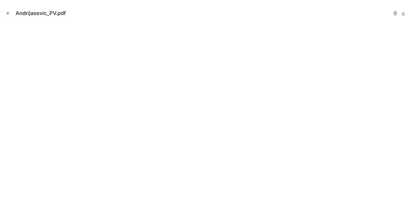
click at [7, 13] on icon "Close modal" at bounding box center [8, 13] width 4 height 4
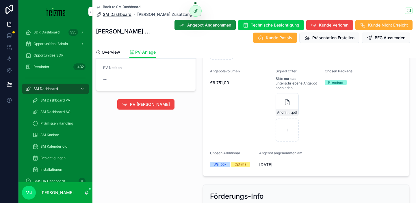
click at [117, 16] on span "SM Dashboard" at bounding box center [117, 15] width 29 height 6
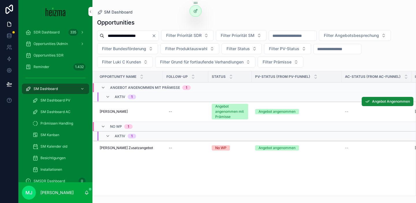
click at [109, 111] on span "[PERSON_NAME]" at bounding box center [114, 111] width 28 height 5
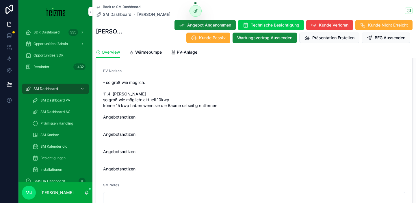
scroll to position [1288, 0]
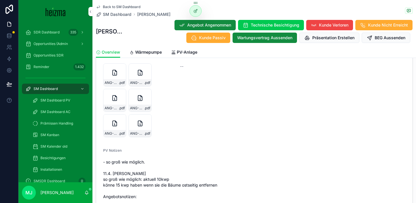
click at [176, 52] on div "PV-Anlage" at bounding box center [184, 52] width 26 height 6
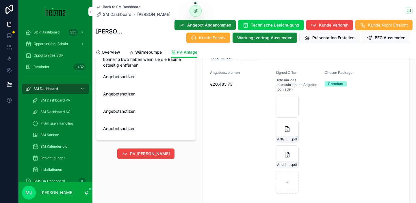
scroll to position [694, 0]
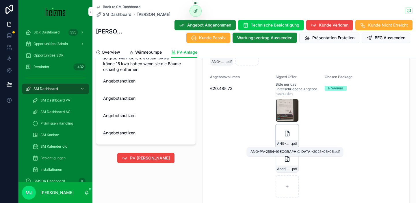
click at [281, 142] on span "ANG-PV-2554-[GEOGRAPHIC_DATA]-2025-06-06" at bounding box center [284, 143] width 14 height 5
click at [285, 143] on span "ANG-PV-2554-[GEOGRAPHIC_DATA]-2025-06-06" at bounding box center [284, 143] width 14 height 5
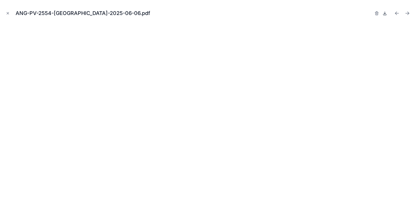
click at [384, 14] on icon at bounding box center [385, 13] width 2 height 1
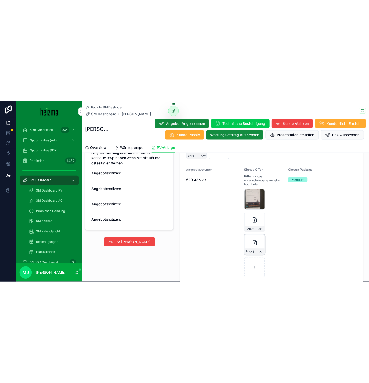
scroll to position [702, 0]
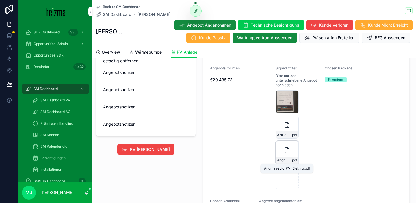
click at [287, 160] on span "Andrijasevic_PV+Elektro" at bounding box center [284, 160] width 14 height 5
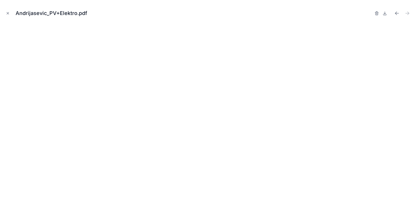
click at [387, 15] on button at bounding box center [384, 13] width 7 height 8
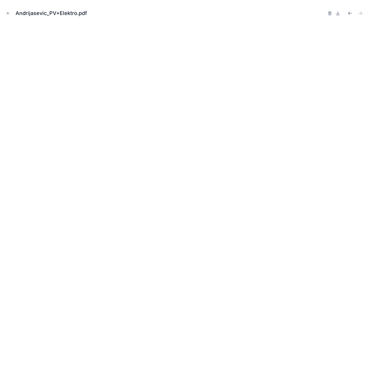
scroll to position [715, 0]
click at [6, 11] on button "Close modal" at bounding box center [8, 13] width 6 height 6
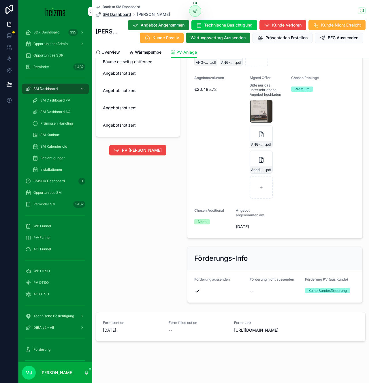
click at [115, 14] on span "SM Dashboard" at bounding box center [117, 15] width 29 height 6
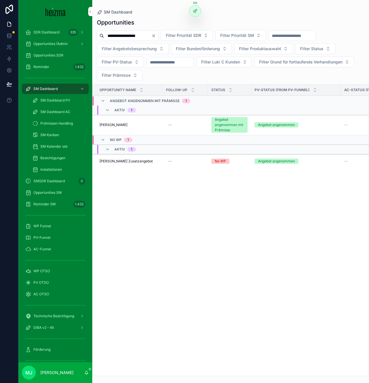
click at [125, 35] on input "**********" at bounding box center [127, 36] width 47 height 8
type input "*"
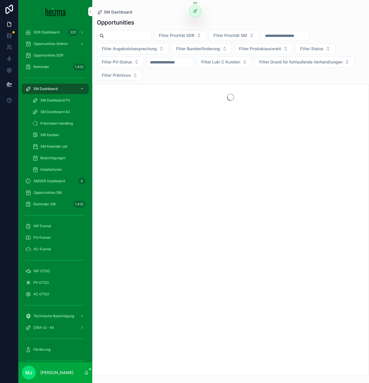
click at [159, 14] on div "SM Dashboard" at bounding box center [231, 12] width 268 height 6
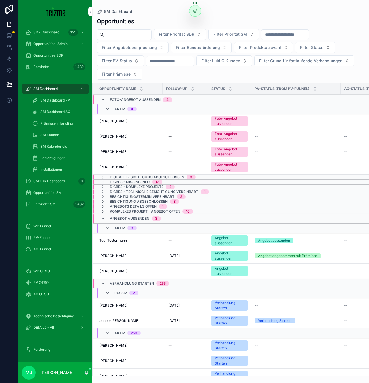
click at [123, 36] on input "scrollable content" at bounding box center [127, 35] width 47 height 8
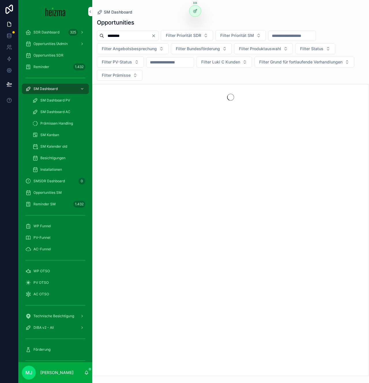
click at [96, 43] on div "******** Filter Priorität SDR Filter Priorität SM Filter Angebotsbesprechung Fi…" at bounding box center [230, 55] width 277 height 51
click at [157, 18] on div "Opportunities" at bounding box center [231, 22] width 268 height 8
click at [111, 34] on input "********" at bounding box center [127, 36] width 47 height 8
type input "****"
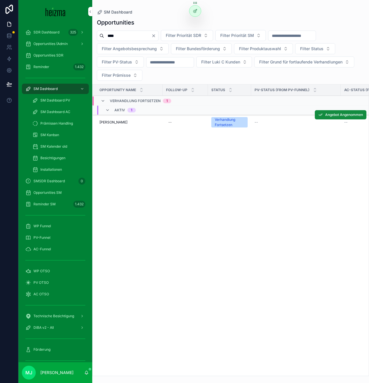
click at [105, 121] on span "Marjelle Vink" at bounding box center [114, 122] width 28 height 5
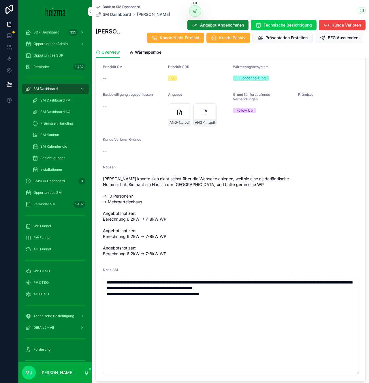
scroll to position [612, 0]
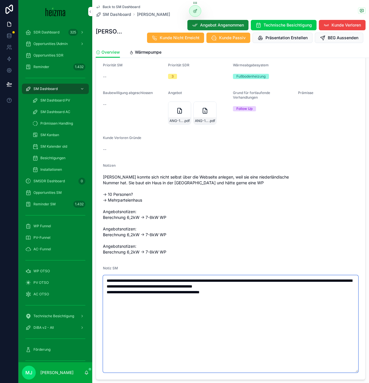
click at [238, 203] on textarea "**********" at bounding box center [231, 324] width 256 height 98
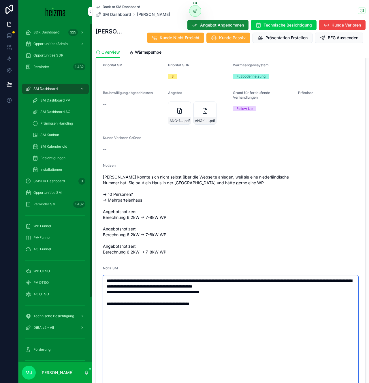
type textarea "**********"
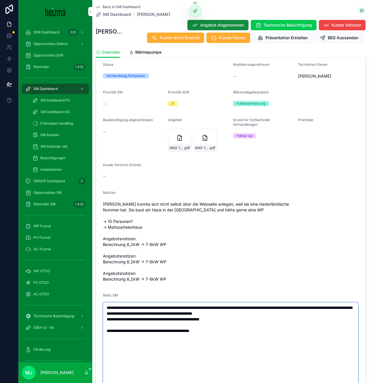
scroll to position [0, 0]
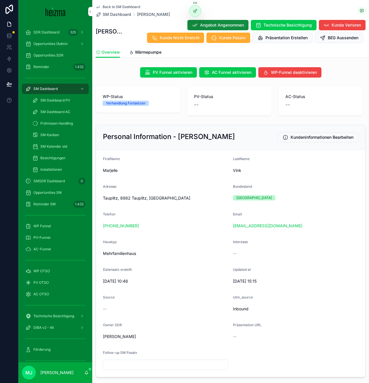
click at [140, 198] on span "Tauplitz, 8982 Tauplitz, Österreich" at bounding box center [166, 198] width 126 height 6
click at [168, 203] on form "FirstName Marjelle LastName Vink Adresse Tauplitz, 8982 Tauplitz, Österreich Bu…" at bounding box center [231, 263] width 270 height 227
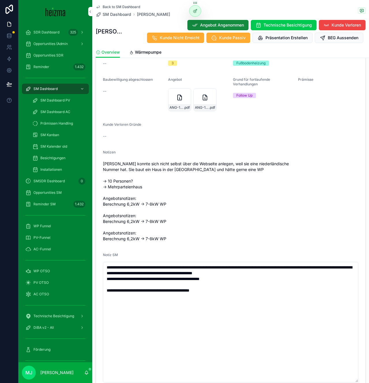
scroll to position [625, 0]
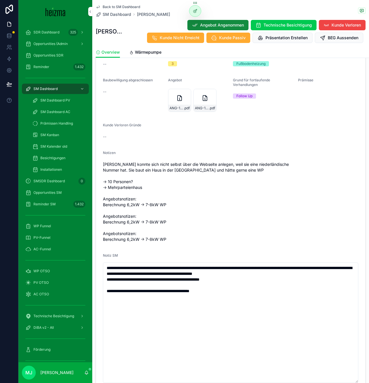
click at [175, 203] on span "Kundin konnte sich nicht selbst über die Webseite anlegen, weil sie eine nieder…" at bounding box center [231, 202] width 256 height 81
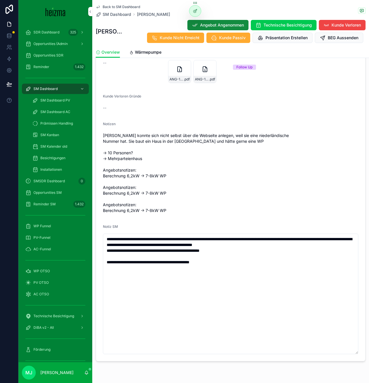
scroll to position [654, 0]
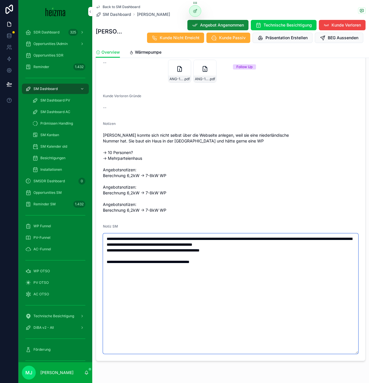
click at [103, 203] on textarea "**********" at bounding box center [231, 294] width 256 height 121
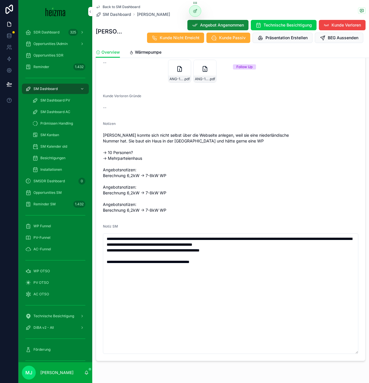
click at [97, 203] on form "Status Verhandlung Fortsetzen Realisierungszeitraum -- Technician Owner Oliver …" at bounding box center [231, 173] width 270 height 375
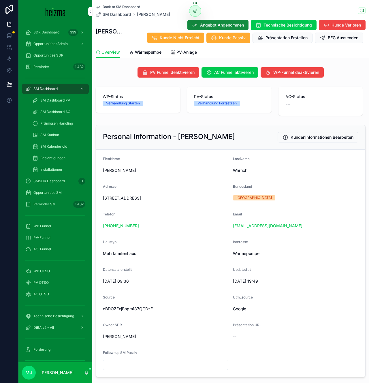
scroll to position [673, 0]
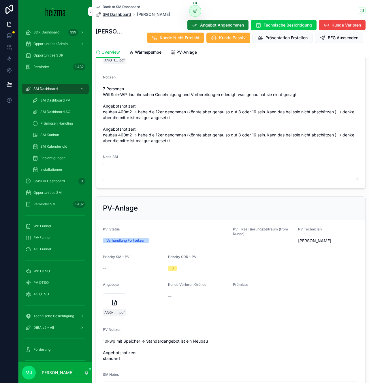
click at [119, 14] on span "SM Dashboard" at bounding box center [117, 15] width 29 height 6
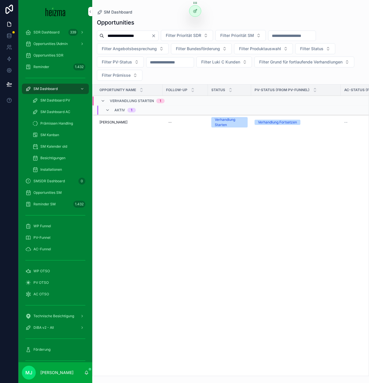
click at [113, 34] on input "**********" at bounding box center [127, 36] width 47 height 8
type input "**********"
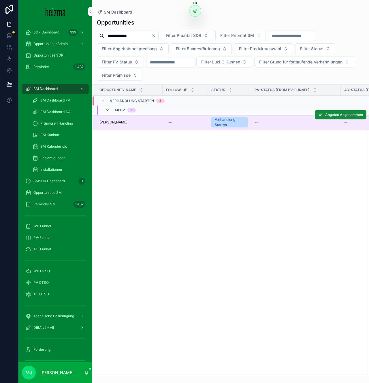
click at [113, 125] on td "Robert Bonell Robert Bonell" at bounding box center [128, 122] width 70 height 15
click at [113, 123] on span "Robert Bonell" at bounding box center [114, 122] width 28 height 5
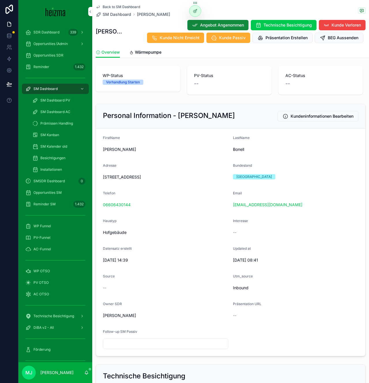
scroll to position [22, 0]
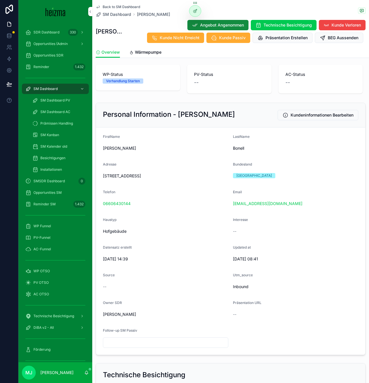
click at [203, 155] on form "FirstName Robert LastName Bonell Adresse Plenergasse 9/1, 1180 Wien Bundesland …" at bounding box center [231, 241] width 270 height 227
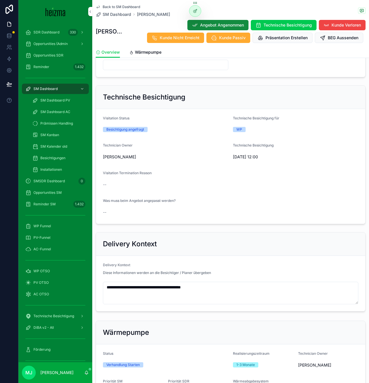
scroll to position [306, 0]
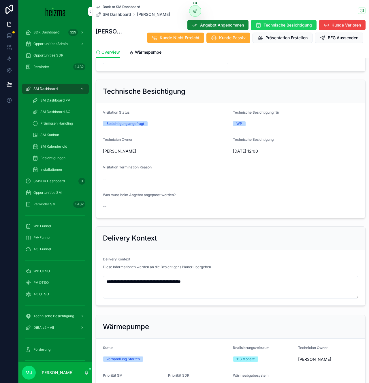
click at [264, 23] on span "Technische Besichtigung" at bounding box center [288, 25] width 48 height 6
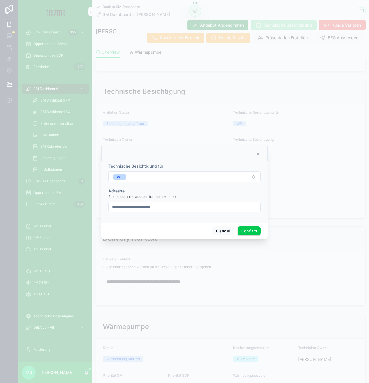
click at [176, 209] on input "**********" at bounding box center [185, 207] width 152 height 8
click at [255, 230] on button "Confirm" at bounding box center [249, 231] width 23 height 9
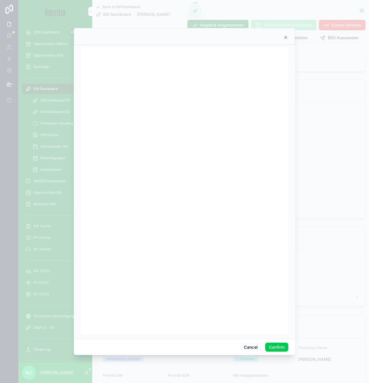
click at [284, 38] on icon at bounding box center [286, 37] width 5 height 5
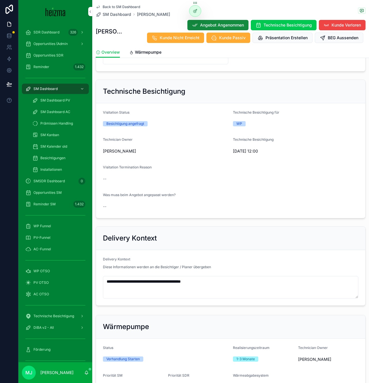
scroll to position [0, 0]
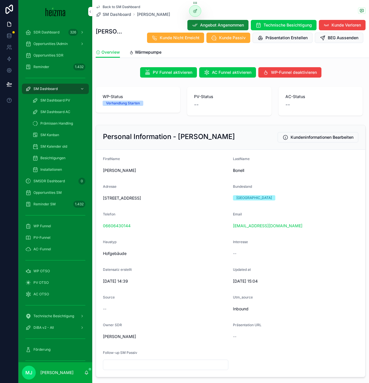
click at [165, 186] on div "Adresse" at bounding box center [166, 187] width 126 height 7
click at [106, 16] on span "SM Dashboard" at bounding box center [117, 15] width 29 height 6
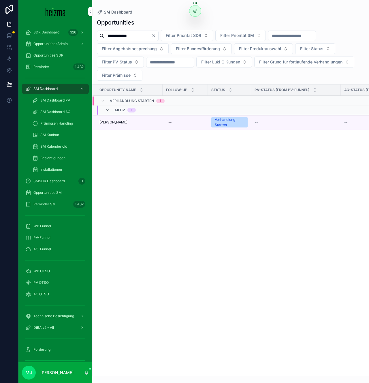
click at [127, 36] on input "**********" at bounding box center [127, 36] width 47 height 8
type input "**********"
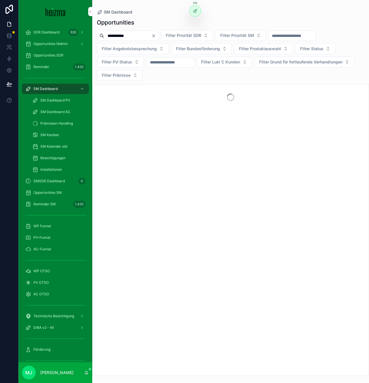
click at [118, 123] on div "scrollable content" at bounding box center [230, 230] width 277 height 292
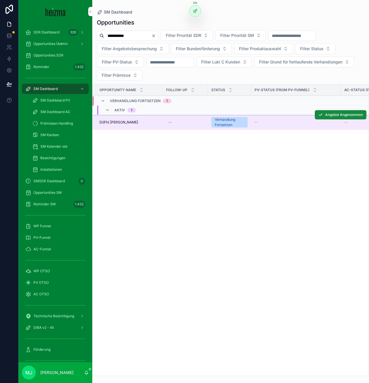
click at [130, 121] on span "Di(Fh) Peter Ledermüller" at bounding box center [119, 122] width 39 height 5
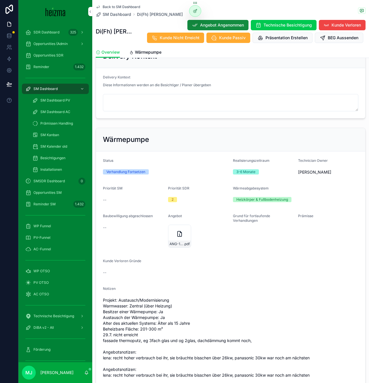
scroll to position [590, 0]
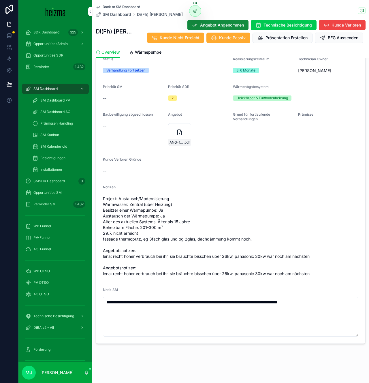
click at [55, 159] on span "Besichtigungen" at bounding box center [52, 158] width 25 height 5
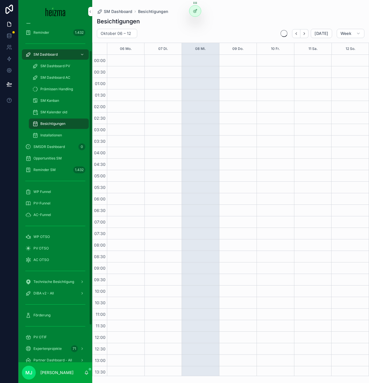
scroll to position [34, 0]
click at [63, 283] on span "Technische Besichtigung" at bounding box center [53, 282] width 41 height 5
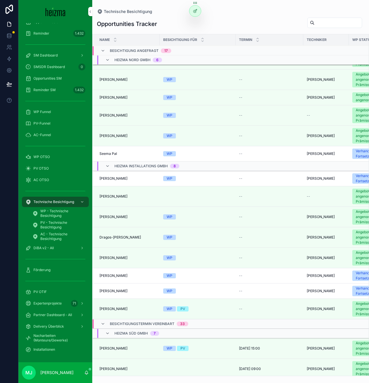
scroll to position [91, 0]
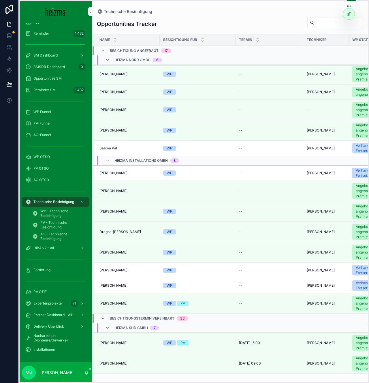
drag, startPoint x: 195, startPoint y: 2, endPoint x: 349, endPoint y: 4, distance: 153.9
click at [349, 4] on icon at bounding box center [349, 5] width 5 height 5
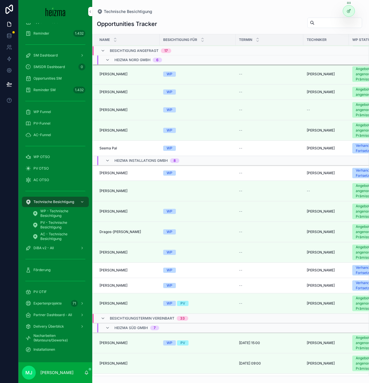
click at [229, 13] on div "Technische Besichtigung" at bounding box center [231, 11] width 268 height 5
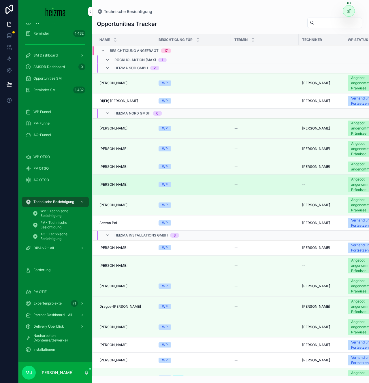
scroll to position [0, 0]
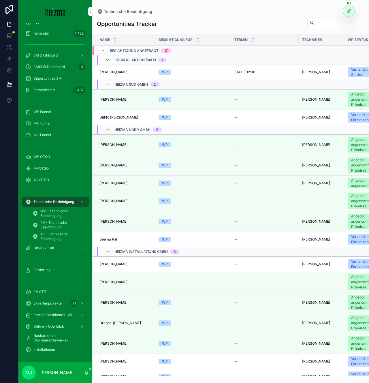
click at [115, 70] on span "Robert Bonell" at bounding box center [114, 72] width 28 height 5
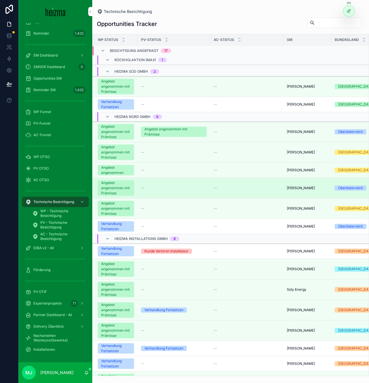
scroll to position [13, 0]
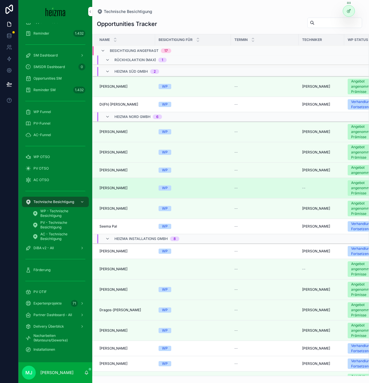
click at [118, 189] on span "Herbert Stöger" at bounding box center [114, 188] width 28 height 5
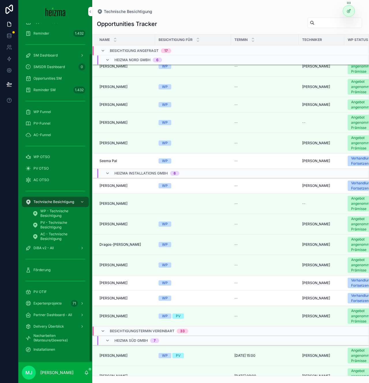
scroll to position [0, 0]
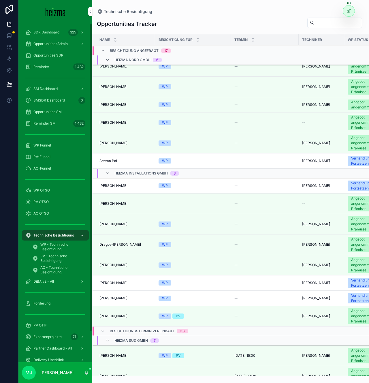
click at [64, 91] on div "SM Dashboard" at bounding box center [55, 88] width 60 height 9
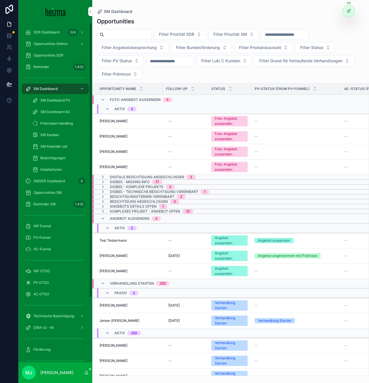
click at [125, 35] on input "scrollable content" at bounding box center [127, 35] width 47 height 8
paste input "**********"
type input "**********"
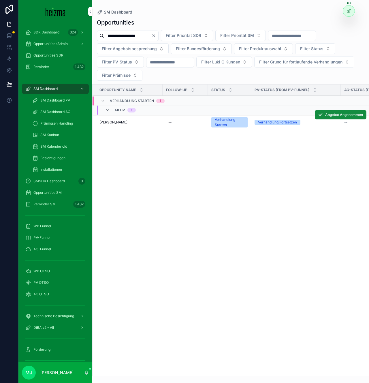
click at [116, 122] on span "Ejaz Ahmad Warrich" at bounding box center [114, 122] width 28 height 5
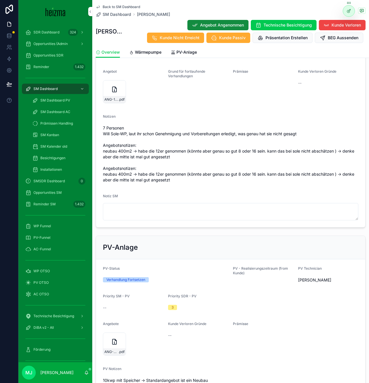
scroll to position [520, 0]
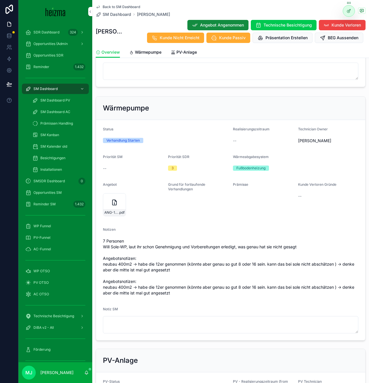
click at [124, 11] on div "Back to SM Dashboard SM Dashboard Ejaz Ahmad Warrich" at bounding box center [133, 11] width 74 height 13
click at [119, 15] on span "SM Dashboard" at bounding box center [117, 15] width 29 height 6
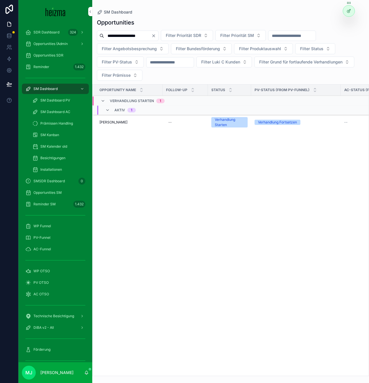
click at [115, 39] on input "**********" at bounding box center [127, 36] width 47 height 8
type input "**********"
click at [128, 120] on span "Johannes Breitenegger" at bounding box center [114, 122] width 28 height 5
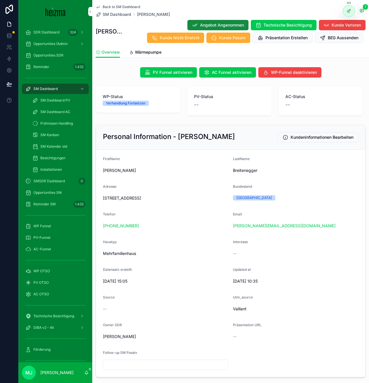
click at [188, 201] on div "Sandgasse 18, 9131 Grafenstein" at bounding box center [166, 198] width 126 height 9
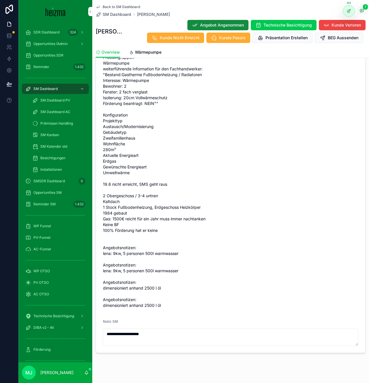
scroll to position [730, 0]
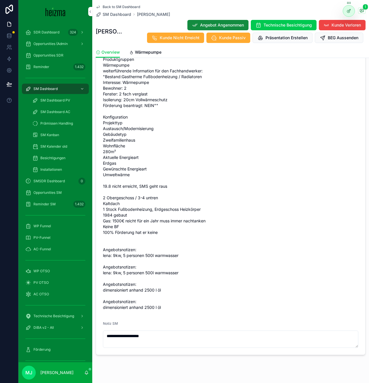
click at [240, 223] on span "Produktgruppen Wärmepumpe weiterführende Information für den Fachhandwerker: "B…" at bounding box center [231, 184] width 256 height 254
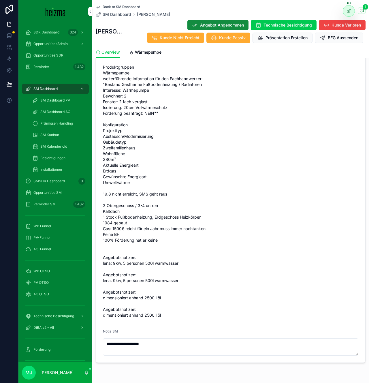
click at [281, 174] on span "Produktgruppen Wärmepumpe weiterführende Information für den Fachhandwerker: "B…" at bounding box center [231, 191] width 256 height 254
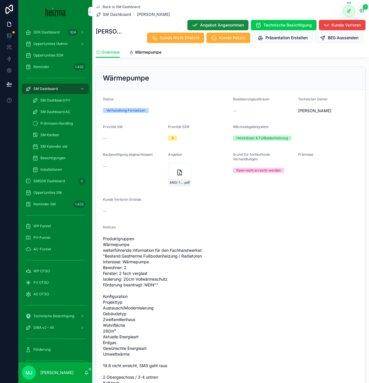
scroll to position [549, 0]
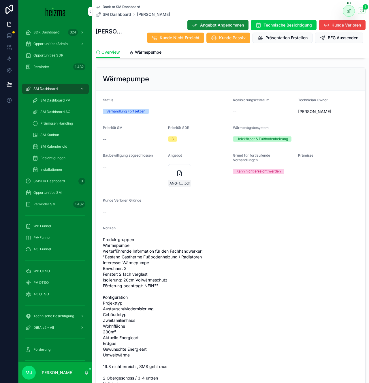
click at [246, 114] on div "--" at bounding box center [263, 112] width 61 height 6
click at [110, 111] on div "Verhandlung Fortsetzen" at bounding box center [126, 111] width 39 height 5
click at [135, 109] on div "Verhandlung Fortsetzen" at bounding box center [126, 111] width 39 height 5
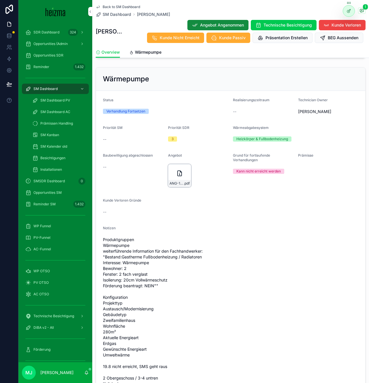
click at [177, 179] on div "ANG-12776-Breitenegger-2025-08-29 .pdf" at bounding box center [179, 175] width 23 height 23
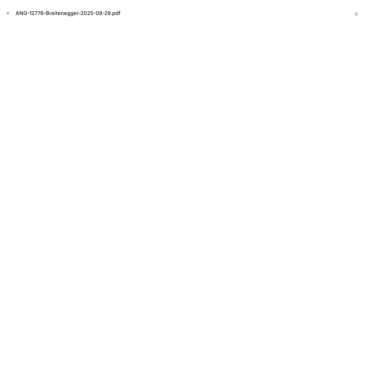
click at [8, 12] on icon "Close modal" at bounding box center [8, 13] width 4 height 4
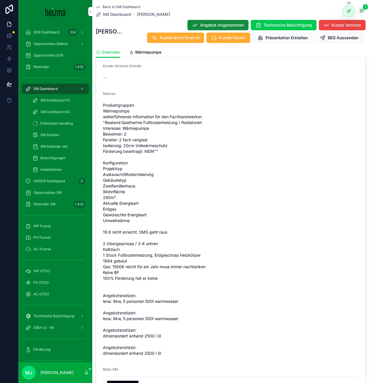
scroll to position [697, 0]
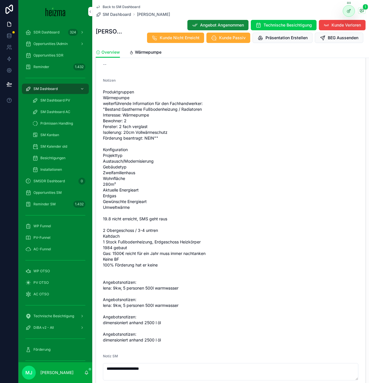
click at [169, 242] on span "Produktgruppen Wärmepumpe weiterführende Information für den Fachhandwerker: "B…" at bounding box center [231, 216] width 256 height 254
click at [180, 242] on span "Produktgruppen Wärmepumpe weiterführende Information für den Fachhandwerker: "B…" at bounding box center [231, 216] width 256 height 254
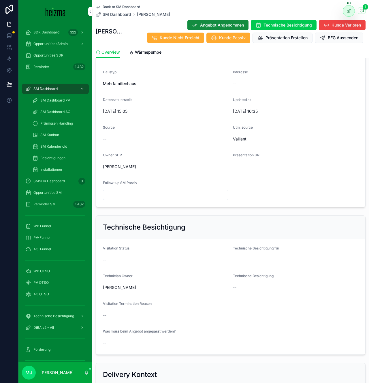
scroll to position [0, 0]
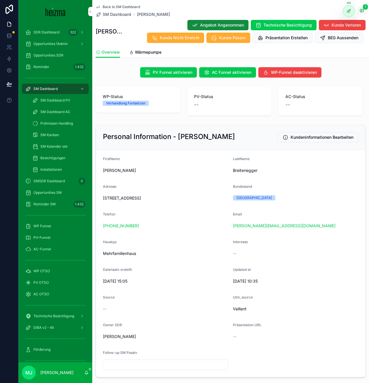
click at [136, 196] on span "Sandgasse 18, 9131 Grafenstein" at bounding box center [166, 198] width 126 height 6
copy span "Sandgasse 18, 9131 Grafenstein"
click at [208, 176] on form "FirstName Johannes LastName Breitenegger Adresse Sandgasse 18, 9131 Grafenstein…" at bounding box center [231, 263] width 270 height 227
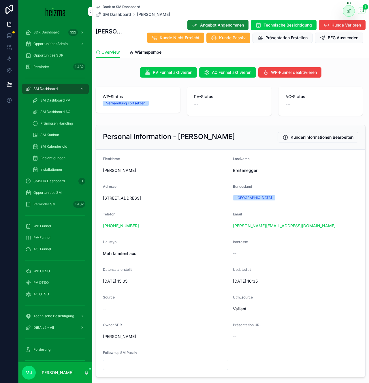
click at [231, 181] on form "FirstName Johannes LastName Breitenegger Adresse Sandgasse 18, 9131 Grafenstein…" at bounding box center [231, 263] width 270 height 227
click at [194, 189] on div "Adresse" at bounding box center [166, 187] width 126 height 7
click at [244, 170] on span "Breitenegger" at bounding box center [296, 171] width 126 height 6
click at [250, 174] on div "Breitenegger" at bounding box center [296, 170] width 126 height 9
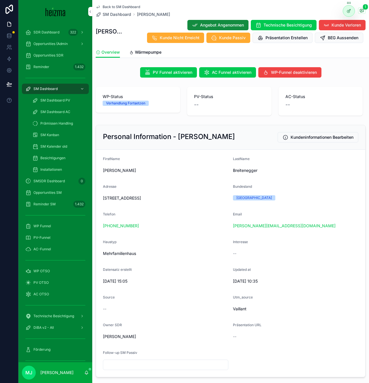
click at [242, 170] on span "Breitenegger" at bounding box center [296, 171] width 126 height 6
click at [261, 171] on span "Breitenegger" at bounding box center [296, 171] width 126 height 6
click at [227, 208] on form "FirstName Johannes LastName Breitenegger Adresse Sandgasse 18, 9131 Grafenstein…" at bounding box center [231, 263] width 270 height 227
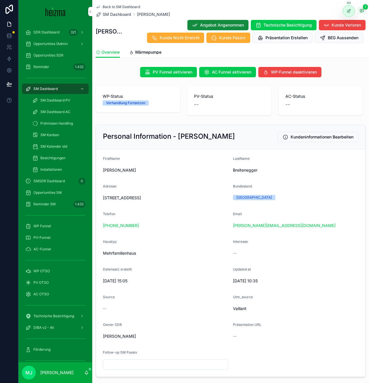
click at [209, 210] on form "FirstName Johannes LastName Breitenegger Adresse Sandgasse 18, 9131 Grafenstein…" at bounding box center [231, 263] width 270 height 227
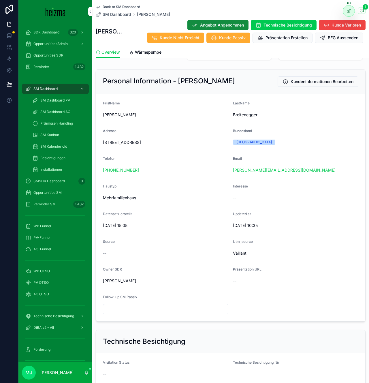
scroll to position [55, 0]
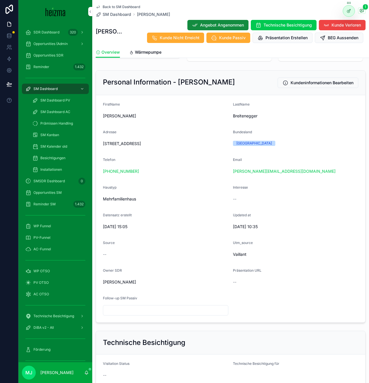
click at [243, 117] on span "Breitenegger" at bounding box center [296, 116] width 126 height 6
click at [253, 117] on span "Breitenegger" at bounding box center [296, 116] width 126 height 6
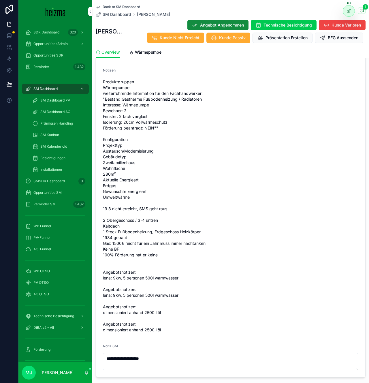
scroll to position [735, 0]
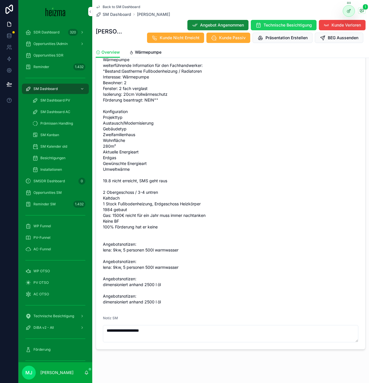
click at [292, 24] on span "Technische Besichtigung" at bounding box center [288, 25] width 48 height 6
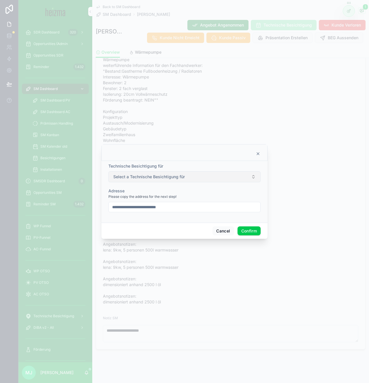
click at [199, 180] on button "Select a Technische Besichtigung für" at bounding box center [185, 176] width 152 height 11
click at [190, 198] on div "WP" at bounding box center [185, 200] width 80 height 9
click at [237, 189] on div "Adresse" at bounding box center [185, 191] width 152 height 6
click at [259, 154] on icon at bounding box center [258, 154] width 5 height 5
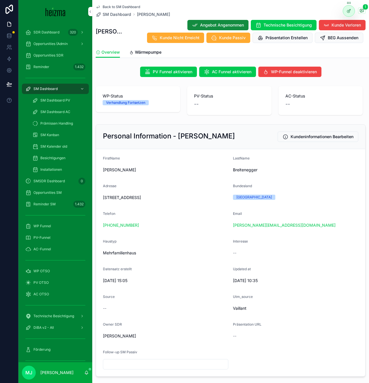
scroll to position [0, 0]
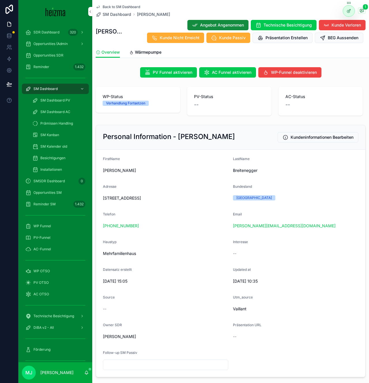
click at [246, 171] on span "Breitenegger" at bounding box center [296, 171] width 126 height 6
click at [260, 174] on div "Breitenegger" at bounding box center [296, 170] width 126 height 9
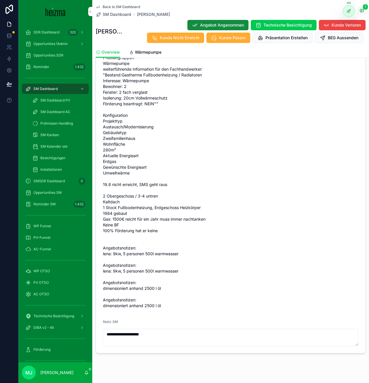
scroll to position [741, 0]
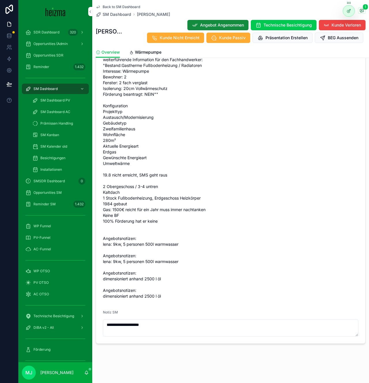
click at [162, 340] on form "**********" at bounding box center [231, 121] width 270 height 445
click at [162, 329] on textarea "**********" at bounding box center [231, 328] width 256 height 17
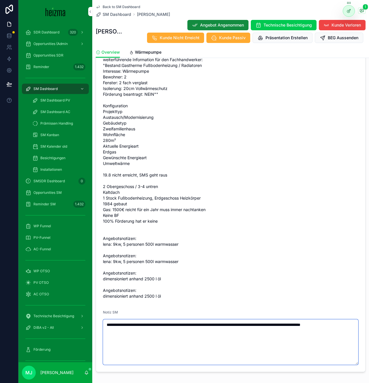
type textarea "**********"
click at [152, 250] on span "Produktgruppen Wärmepumpe weiterführende Information für den Fachhandwerker: "B…" at bounding box center [231, 172] width 256 height 254
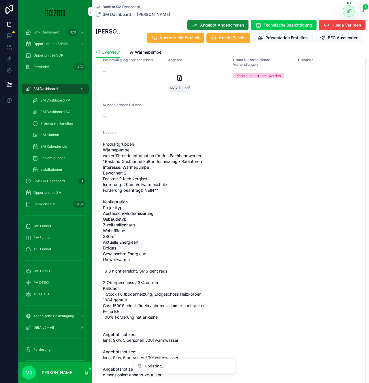
scroll to position [644, 0]
click at [113, 12] on span "SM Dashboard" at bounding box center [117, 15] width 29 height 6
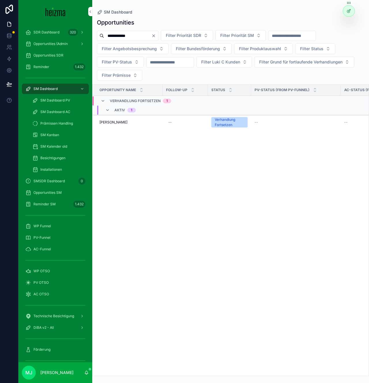
click at [116, 31] on div "**********" at bounding box center [128, 36] width 62 height 10
click at [116, 34] on input "**********" at bounding box center [127, 36] width 47 height 8
paste input "scrollable content"
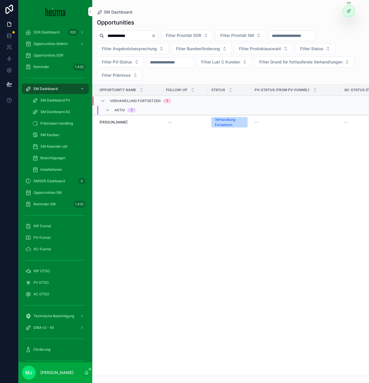
type input "**********"
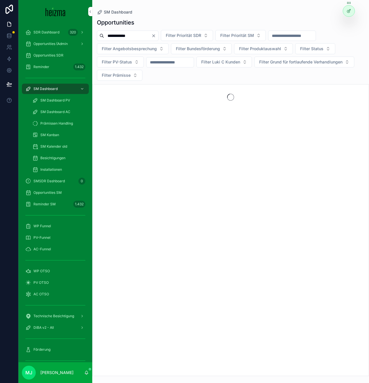
click at [96, 82] on div "**********" at bounding box center [230, 195] width 277 height 361
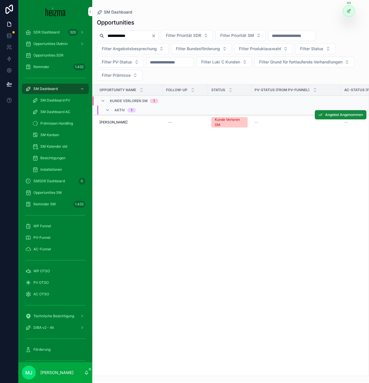
click at [106, 121] on span "fritz werner" at bounding box center [114, 122] width 28 height 5
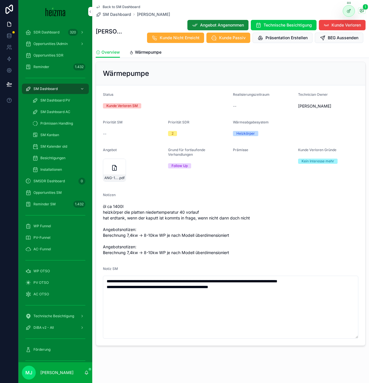
scroll to position [555, 0]
click at [120, 5] on span "Back to SM Dashboard" at bounding box center [122, 7] width 38 height 5
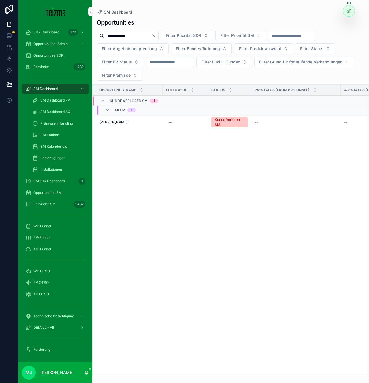
click at [121, 36] on input "**********" at bounding box center [127, 36] width 47 height 8
paste input "*********"
type input "**********"
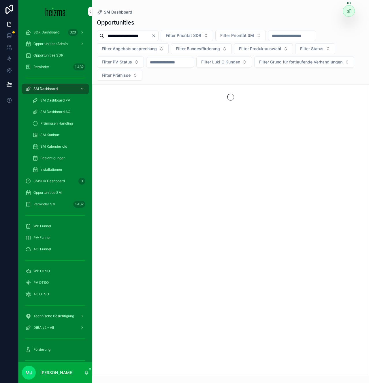
click at [95, 82] on div "**********" at bounding box center [230, 195] width 277 height 361
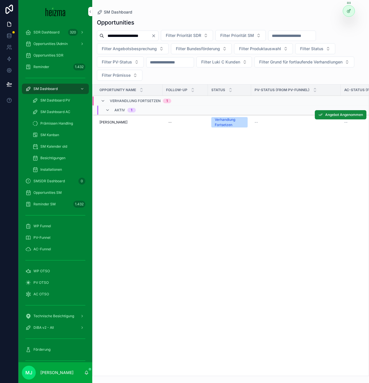
click at [122, 123] on span "Johann Langenreitherl" at bounding box center [114, 122] width 28 height 5
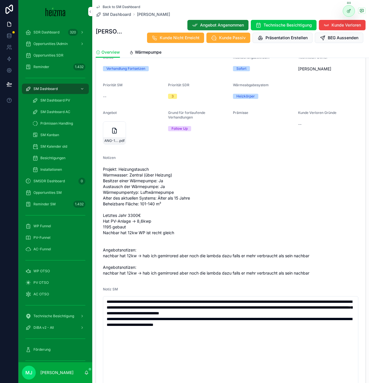
scroll to position [730, 0]
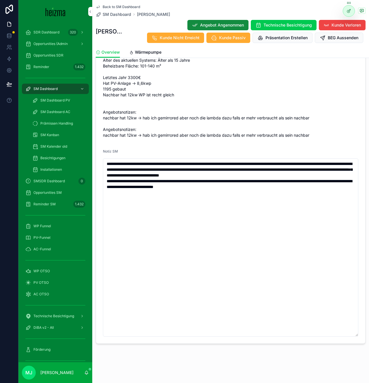
click at [277, 124] on span "Projekt: Heizungstausch Warmwasser: Zentral (über Heizung) Besitzer einer Wärme…" at bounding box center [231, 84] width 256 height 110
click at [277, 111] on span "Projekt: Heizungstausch Warmwasser: Zentral (über Heizung) Besitzer einer Wärme…" at bounding box center [231, 84] width 256 height 110
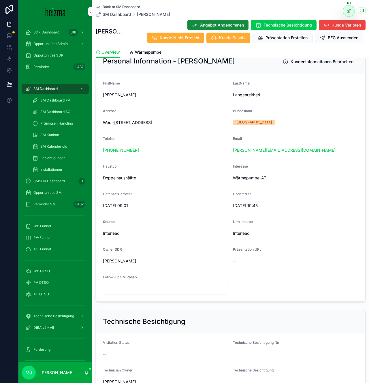
scroll to position [0, 0]
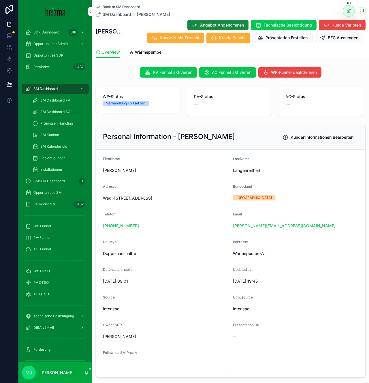
click at [150, 53] on span "Wärmepumpe" at bounding box center [148, 52] width 27 height 6
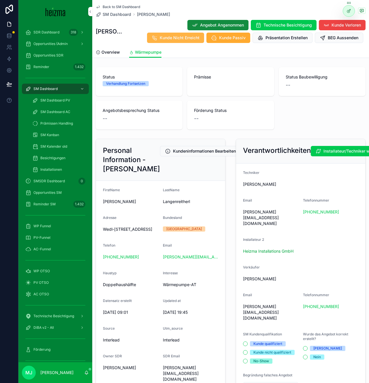
click at [162, 39] on span "Kunde Nicht Erreicht" at bounding box center [180, 38] width 40 height 6
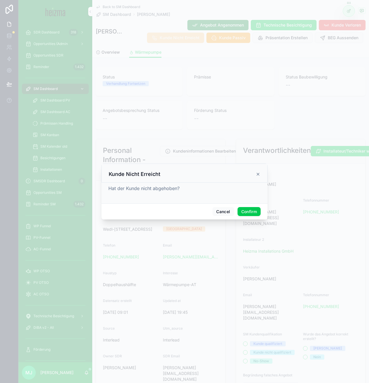
click at [245, 215] on button "Confirm" at bounding box center [249, 211] width 23 height 9
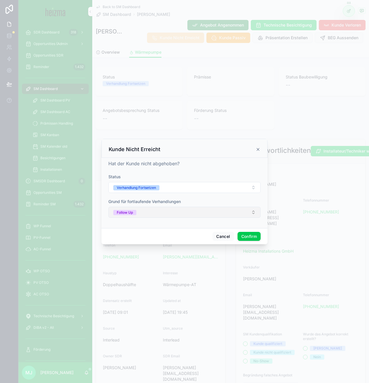
click at [186, 211] on button "Follow Up" at bounding box center [185, 212] width 152 height 11
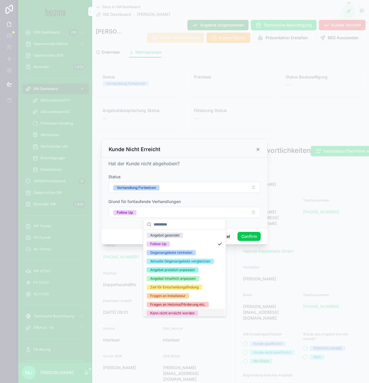
click at [200, 312] on div "Kann nicht erreicht werden" at bounding box center [185, 313] width 80 height 9
click at [213, 179] on div "Status" at bounding box center [185, 177] width 152 height 6
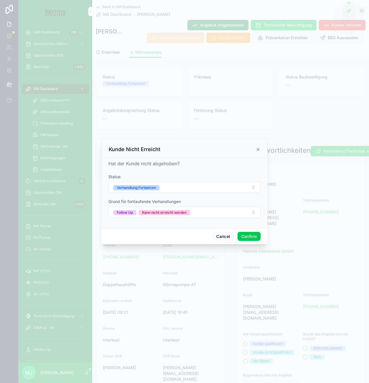
click at [249, 236] on button "Confirm" at bounding box center [249, 236] width 23 height 9
click at [154, 189] on input "**********" at bounding box center [185, 188] width 152 height 8
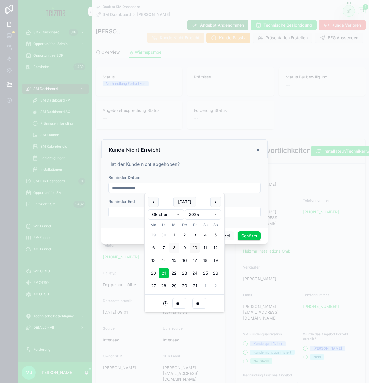
click at [193, 247] on button "10" at bounding box center [195, 248] width 10 height 10
type input "**********"
click at [249, 236] on button "Confirm" at bounding box center [249, 235] width 23 height 9
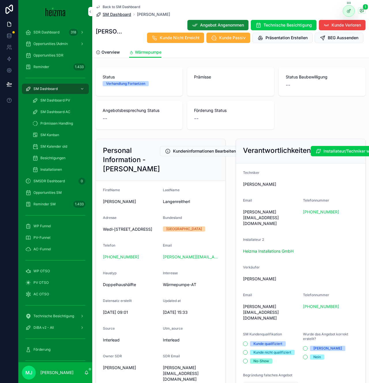
click at [115, 16] on span "SM Dashboard" at bounding box center [117, 15] width 29 height 6
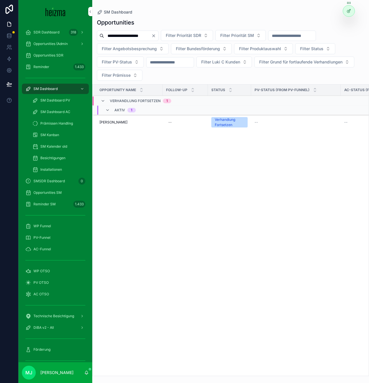
click at [118, 37] on input "**********" at bounding box center [127, 36] width 47 height 8
paste input "scrollable content"
type input "**********"
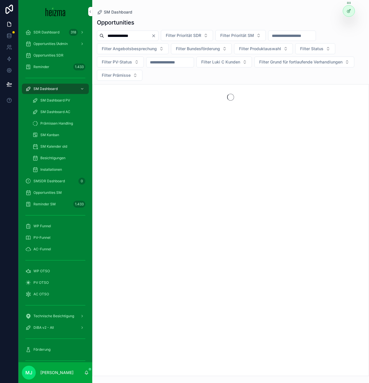
click at [97, 81] on div "**********" at bounding box center [230, 195] width 277 height 361
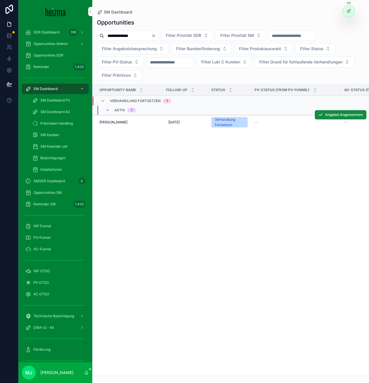
click at [112, 124] on span "Amir Rasidovic" at bounding box center [114, 122] width 28 height 5
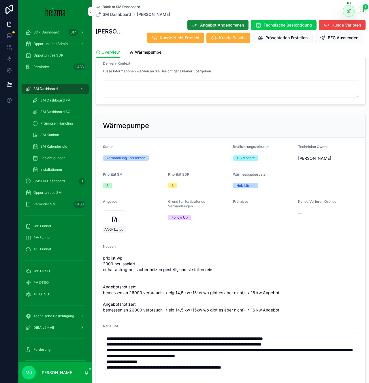
scroll to position [672, 0]
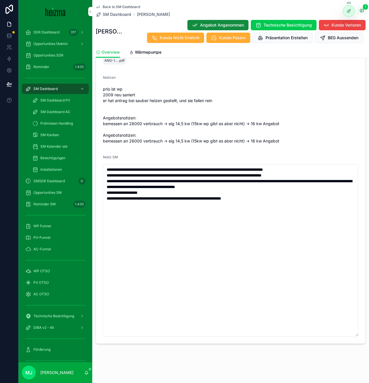
click at [282, 119] on span "prio ist wp 2009 neu saniert er hat antrag bei sauber heizen gestellt, und sie …" at bounding box center [231, 115] width 256 height 58
click at [235, 110] on span "prio ist wp 2009 neu saniert er hat antrag bei sauber heizen gestellt, und sie …" at bounding box center [231, 115] width 256 height 58
click at [266, 140] on span "prio ist wp 2009 neu saniert er hat antrag bei sauber heizen gestellt, und sie …" at bounding box center [231, 115] width 256 height 58
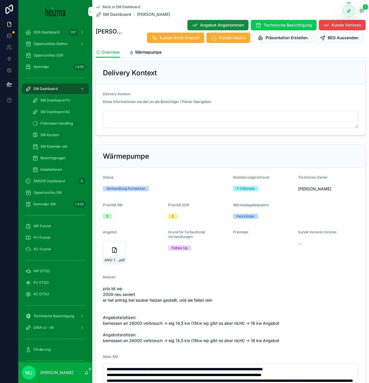
scroll to position [476, 0]
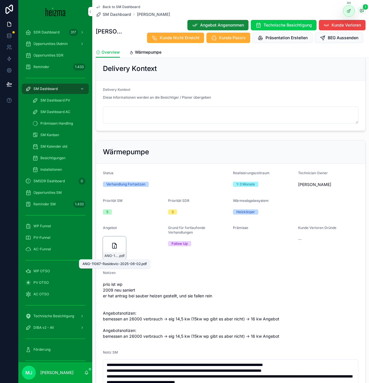
click at [114, 257] on span "ANG-11067-Rasidovic-2025-06-02" at bounding box center [111, 256] width 14 height 5
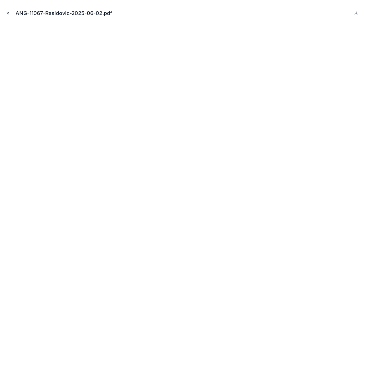
click at [7, 13] on icon "Close modal" at bounding box center [8, 13] width 2 height 2
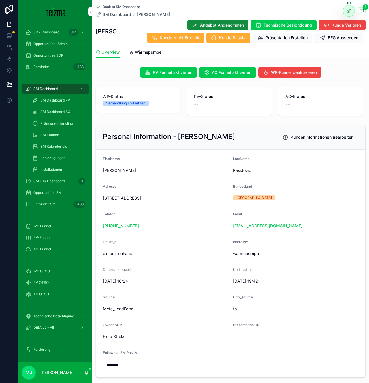
click at [192, 269] on div "Datensatz erstellt" at bounding box center [166, 271] width 126 height 7
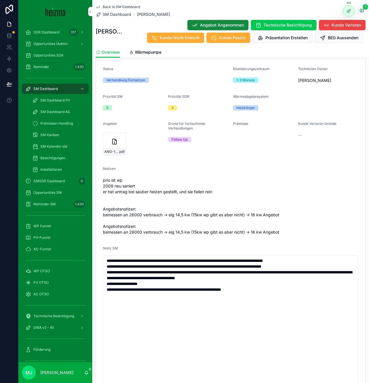
scroll to position [672, 0]
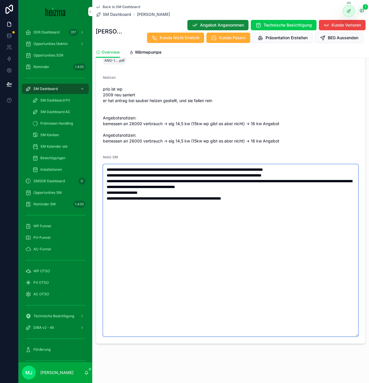
click at [292, 206] on textarea "**********" at bounding box center [231, 250] width 256 height 173
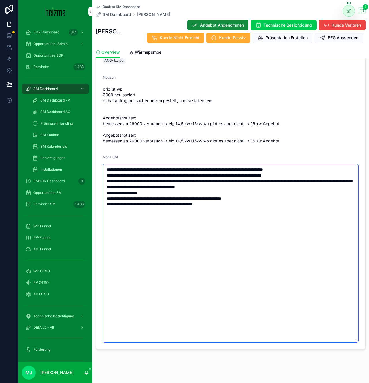
type textarea "**********"
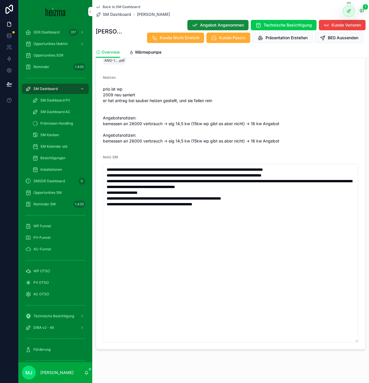
click at [247, 124] on span "prio ist wp 2009 neu saniert er hat antrag bei sauber heizen gestellt, und sie …" at bounding box center [231, 115] width 256 height 58
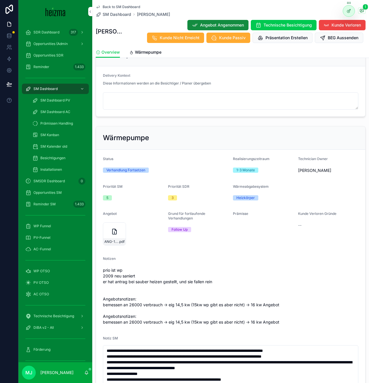
scroll to position [475, 0]
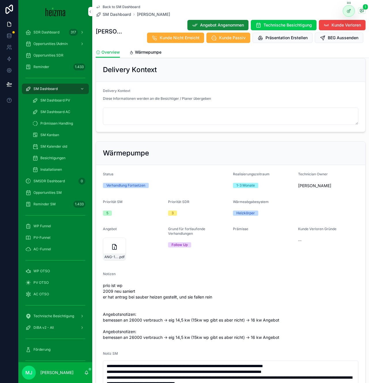
click at [156, 51] on span "Wärmepumpe" at bounding box center [148, 52] width 27 height 6
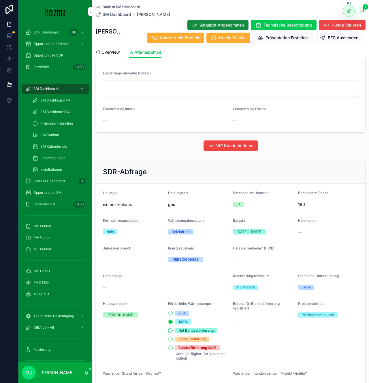
scroll to position [1076, 0]
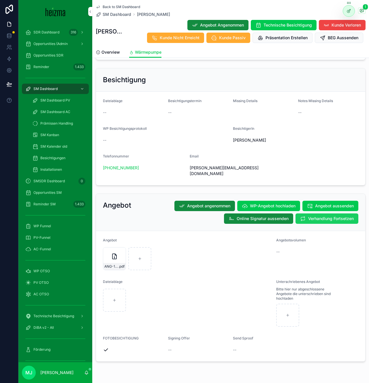
click at [330, 216] on span "Verhandlung Fortsetzen" at bounding box center [332, 219] width 46 height 6
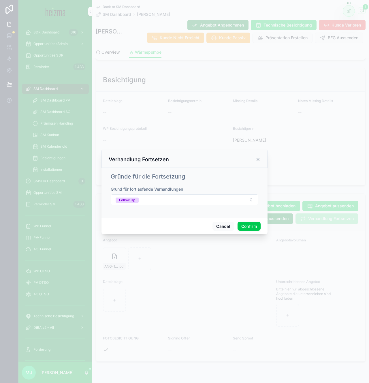
click at [252, 227] on button "Confirm" at bounding box center [249, 226] width 23 height 9
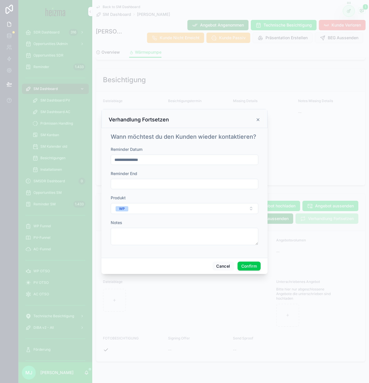
click at [210, 160] on input "**********" at bounding box center [184, 160] width 147 height 8
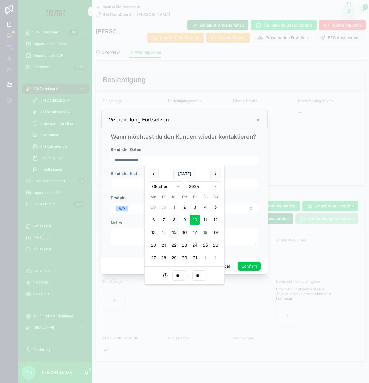
click at [176, 233] on button "15" at bounding box center [174, 232] width 10 height 10
type input "**********"
click at [250, 267] on button "Confirm" at bounding box center [249, 266] width 23 height 9
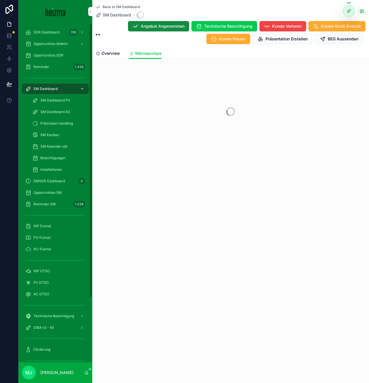
click at [80, 91] on div "scrollable content" at bounding box center [82, 88] width 8 height 9
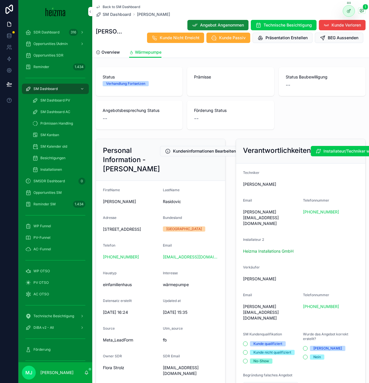
click at [229, 273] on div "Personal Information - Amir Rasidovic Kundeninformationen Bearbeiten FirstName …" at bounding box center [160, 273] width 137 height 273
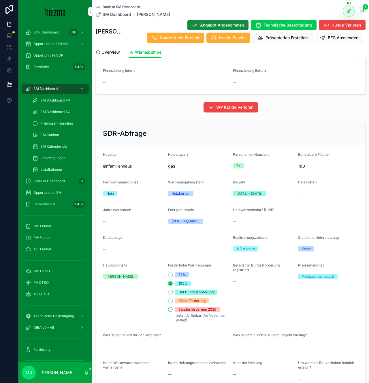
scroll to position [718, 0]
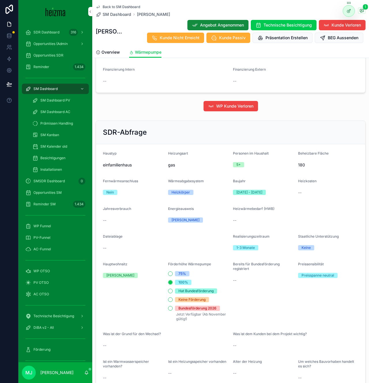
click at [119, 6] on span "Back to SM Dashboard" at bounding box center [122, 7] width 38 height 5
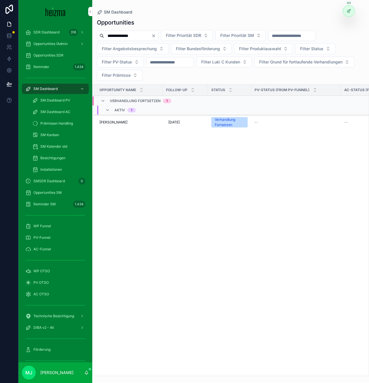
click at [120, 35] on input "**********" at bounding box center [127, 36] width 47 height 8
paste input "scrollable content"
type input "**********"
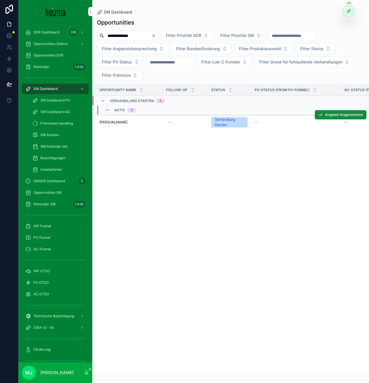
click at [116, 121] on span "Gudrun Pfleger" at bounding box center [114, 122] width 28 height 5
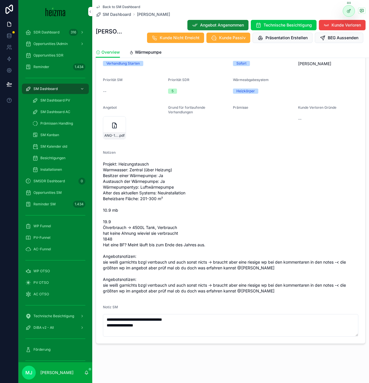
scroll to position [592, 0]
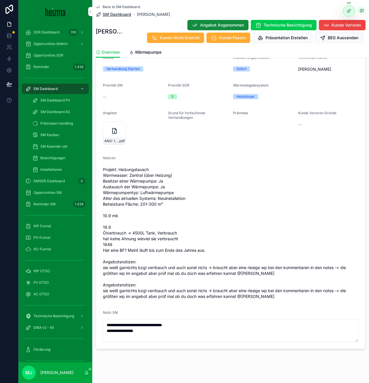
click at [114, 16] on span "SM Dashboard" at bounding box center [117, 15] width 29 height 6
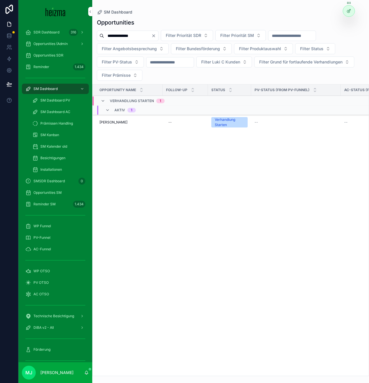
click at [122, 37] on input "**********" at bounding box center [127, 36] width 47 height 8
paste input "scrollable content"
type input "**********"
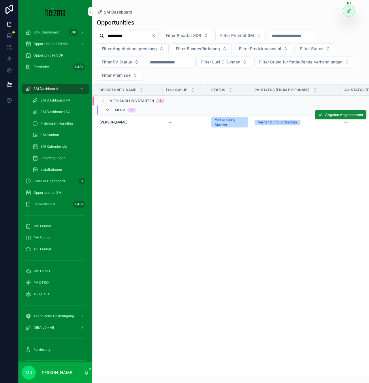
click at [111, 118] on td "Lukas Bachernegg Lukas Bachernegg" at bounding box center [128, 122] width 70 height 15
click at [111, 121] on span "Lukas Bachernegg" at bounding box center [114, 122] width 28 height 5
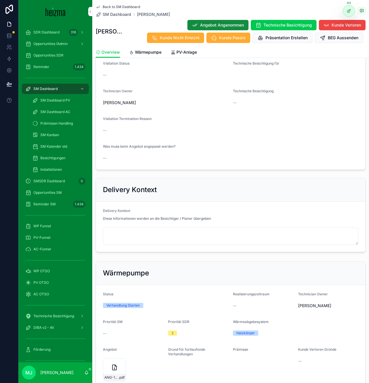
scroll to position [176, 0]
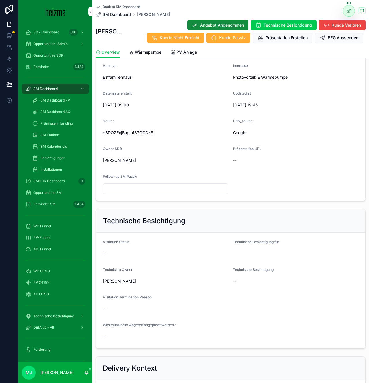
click at [121, 17] on span "SM Dashboard" at bounding box center [117, 15] width 29 height 6
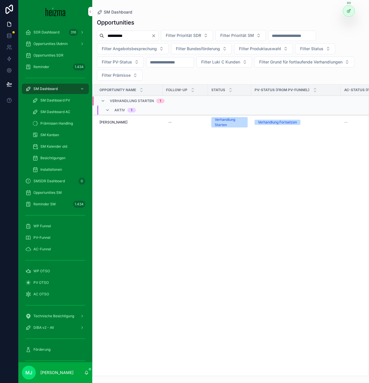
click at [129, 36] on input "**********" at bounding box center [127, 36] width 47 height 8
type input "**********"
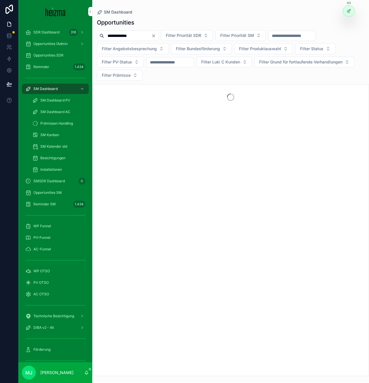
click at [163, 85] on div "scrollable content" at bounding box center [231, 97] width 277 height 25
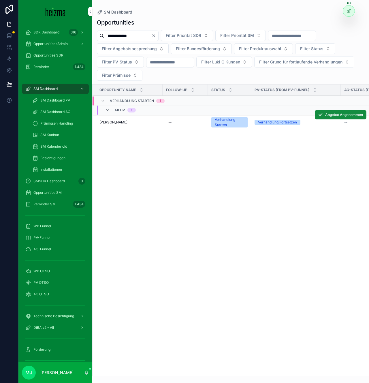
click at [118, 124] on span "Manfred Fleischhacker" at bounding box center [114, 122] width 28 height 5
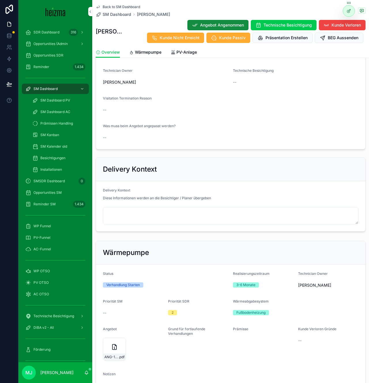
scroll to position [290, 0]
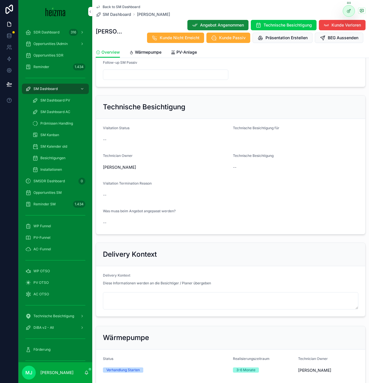
click at [127, 18] on div "Back to SM Dashboard SM Dashboard Manfred Fleischhacker Manfred Fleischhacker A…" at bounding box center [231, 23] width 270 height 47
click at [115, 14] on span "SM Dashboard" at bounding box center [117, 15] width 29 height 6
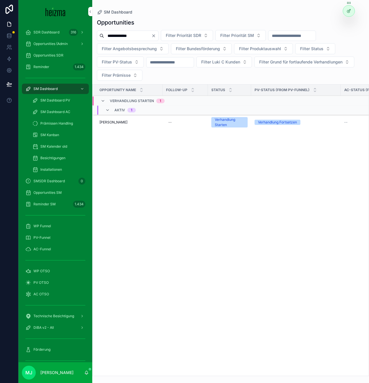
click at [126, 39] on input "**********" at bounding box center [127, 36] width 47 height 8
paste input "*****"
type input "**********"
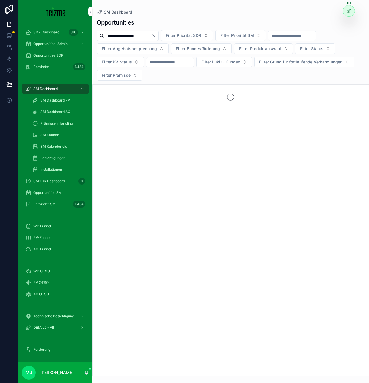
click at [95, 81] on div "**********" at bounding box center [230, 195] width 277 height 361
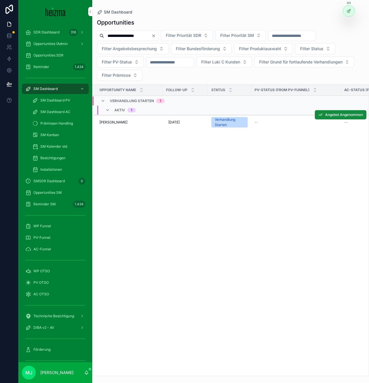
click at [114, 123] on span "Helmut Pachschwöll" at bounding box center [114, 122] width 28 height 5
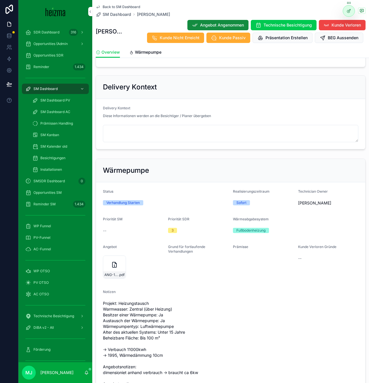
scroll to position [557, 0]
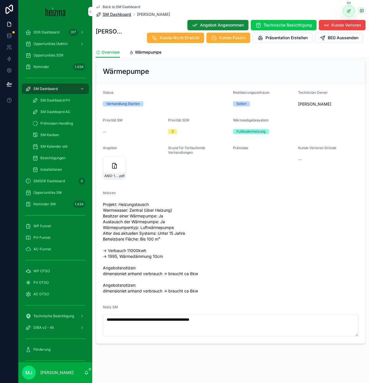
click at [113, 14] on span "SM Dashboard" at bounding box center [117, 15] width 29 height 6
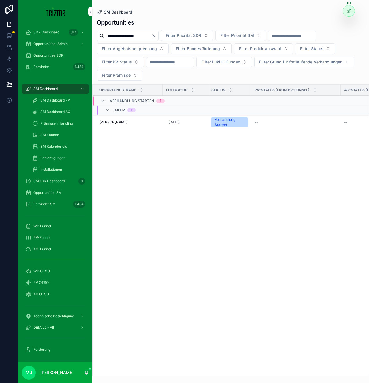
click at [124, 13] on span "SM Dashboard" at bounding box center [118, 12] width 29 height 6
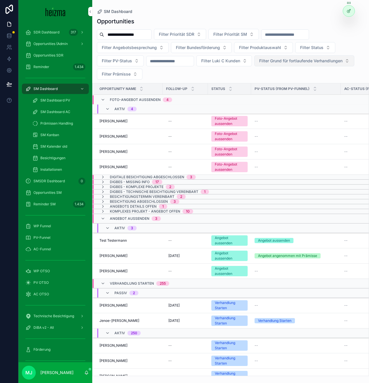
click at [275, 62] on span "Filter Grund für fortlaufende Verhandlungen" at bounding box center [300, 61] width 83 height 6
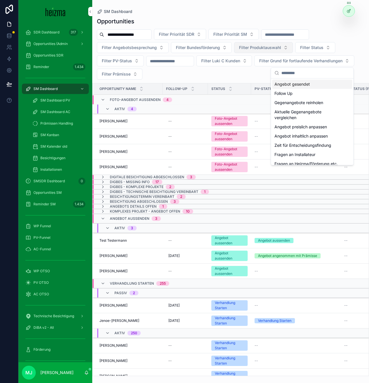
click at [275, 51] on button "Filter Produktauswahl" at bounding box center [263, 47] width 59 height 11
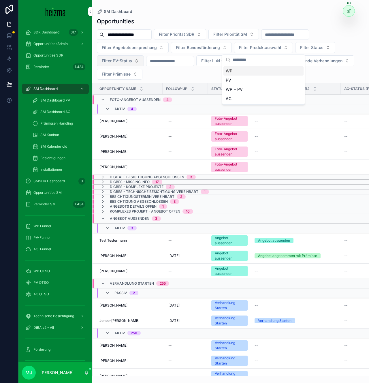
click at [100, 64] on button "Filter PV-Status" at bounding box center [120, 60] width 47 height 11
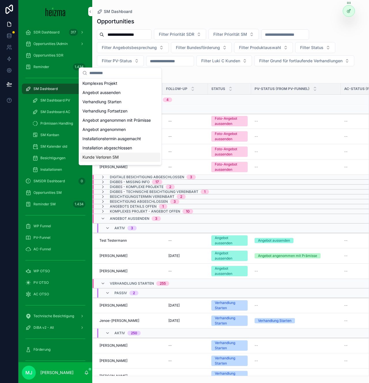
scroll to position [43, 0]
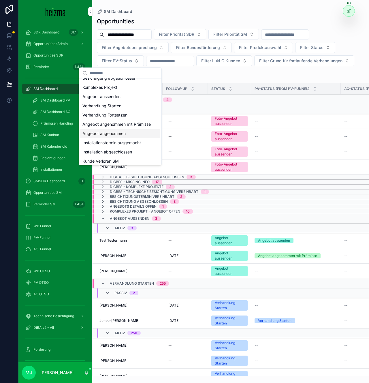
click at [113, 138] on div "Angebot angenommen" at bounding box center [120, 133] width 80 height 9
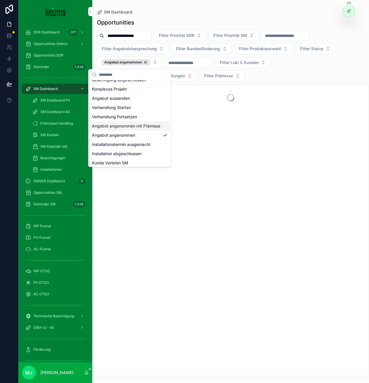
click at [113, 129] on div "Angebot angenommen mit Prämisse" at bounding box center [130, 126] width 80 height 9
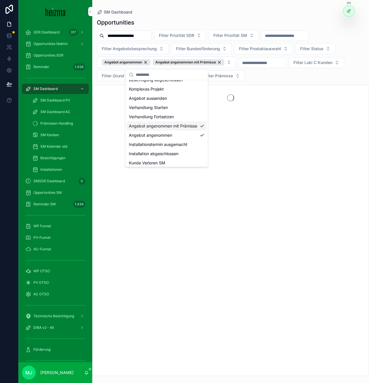
click at [289, 84] on div "**********" at bounding box center [230, 195] width 277 height 361
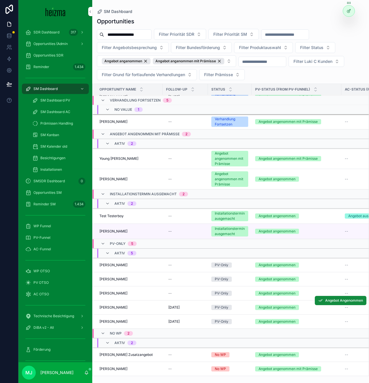
click at [115, 309] on span "Peter Kainberger" at bounding box center [114, 307] width 28 height 5
click at [225, 61] on button "Angebot angenommen Angebot angenommen mit Prämisse" at bounding box center [166, 61] width 139 height 12
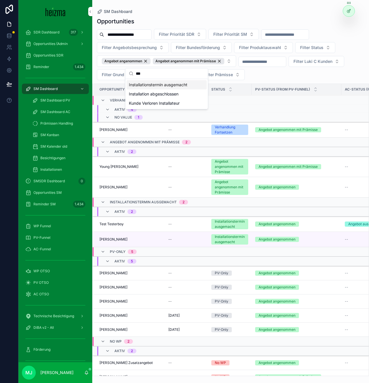
scroll to position [171, 0]
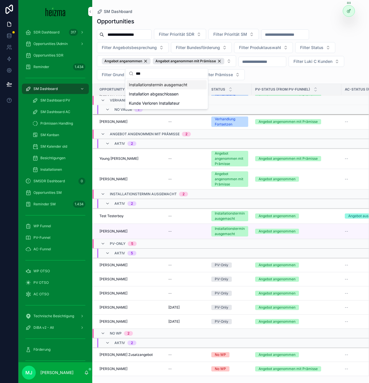
type input "***"
click at [187, 85] on div "Installationstermin ausgemacht" at bounding box center [167, 84] width 80 height 9
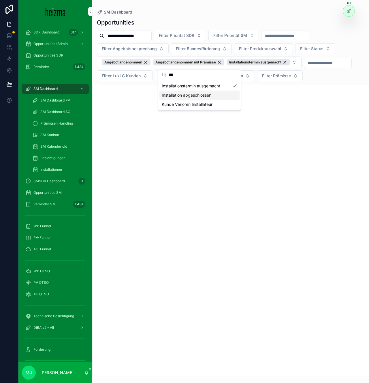
click at [176, 96] on div "Installation abgeschlossen" at bounding box center [200, 95] width 80 height 9
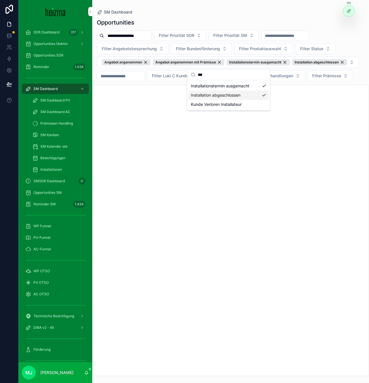
click at [135, 106] on div "scrollable content" at bounding box center [231, 97] width 277 height 25
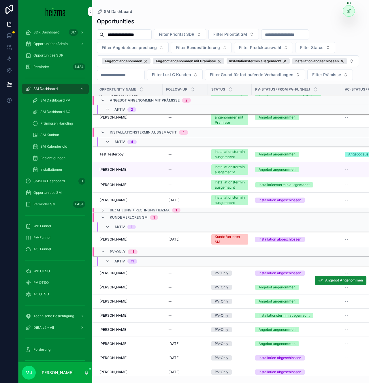
scroll to position [269, 0]
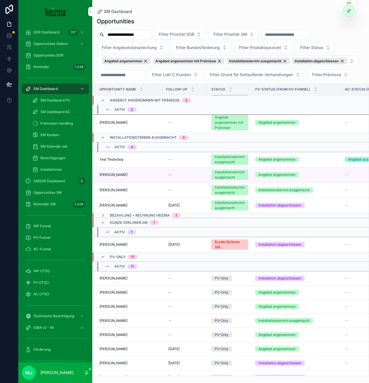
click at [132, 215] on span "Bezahlung + Rechnung Heizma" at bounding box center [140, 215] width 60 height 5
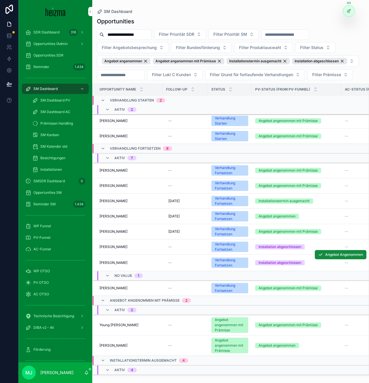
scroll to position [46, 0]
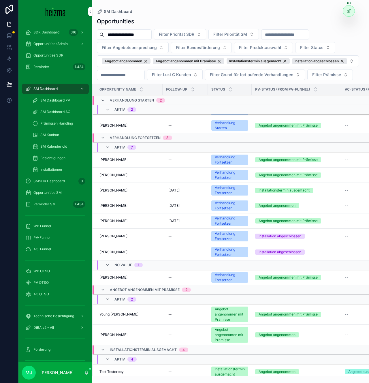
click at [173, 19] on div "Opportunities" at bounding box center [231, 21] width 268 height 8
click at [124, 124] on span "Alfred Hohlagschwandtner" at bounding box center [114, 125] width 28 height 5
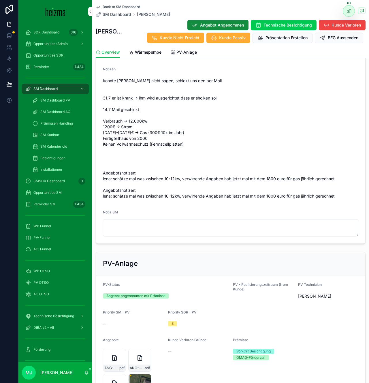
scroll to position [527, 0]
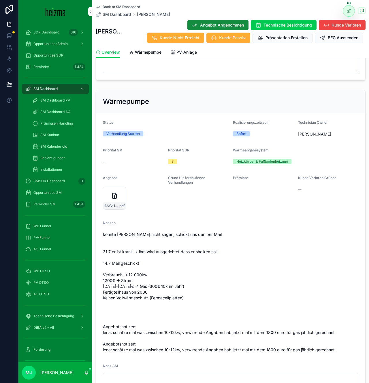
click at [182, 57] on link "PV-Anlage" at bounding box center [184, 53] width 26 height 12
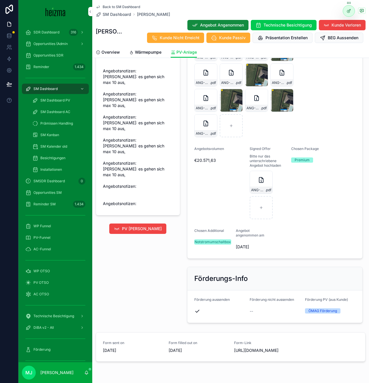
scroll to position [764, 0]
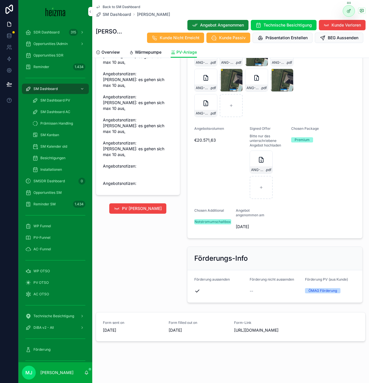
click at [318, 288] on div "ÖMAG Förderung" at bounding box center [323, 290] width 29 height 5
click at [259, 328] on span "https://heizma.fillout.com/t/1t1zL1Hr3Rus?id=recq3ds5rr8LhzGFw" at bounding box center [263, 331] width 59 height 6
click at [258, 328] on span "https://heizma.fillout.com/t/1t1zL1Hr3Rus?id=recq3ds5rr8LhzGFw" at bounding box center [263, 331] width 59 height 6
click at [246, 328] on span "https://heizma.fillout.com/t/1t1zL1Hr3Rus?id=recq3ds5rr8LhzGFw" at bounding box center [263, 331] width 59 height 6
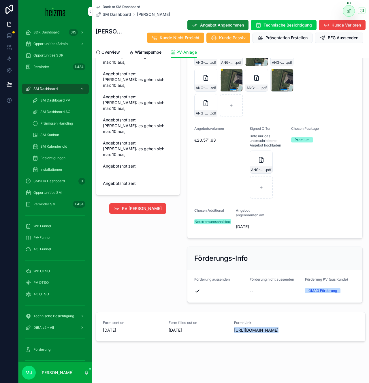
click at [246, 328] on span "https://heizma.fillout.com/t/1t1zL1Hr3Rus?id=recq3ds5rr8LhzGFw" at bounding box center [263, 331] width 59 height 6
copy div "https://heizma.fillout.com/t/1t1zL1Hr3Rus?id=recq3ds5rr8LhzGFw"
click at [186, 111] on div "Angebot Angebot angenommen PV-Angebot hochladen Angebot aussenden Online Signat…" at bounding box center [275, 95] width 183 height 292
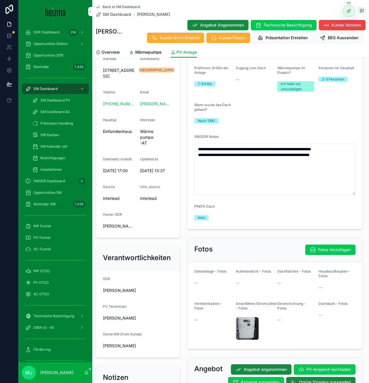
scroll to position [224, 0]
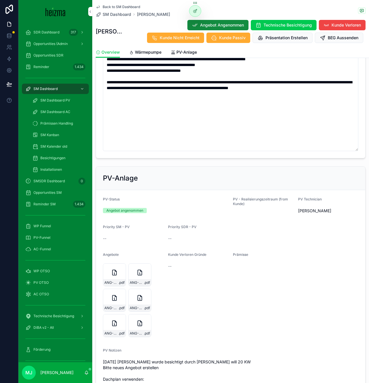
scroll to position [925, 0]
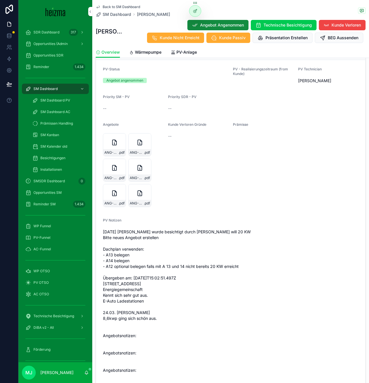
click at [186, 54] on span "PV-Anlage" at bounding box center [187, 52] width 20 height 6
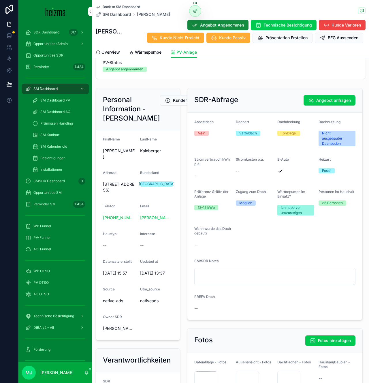
scroll to position [1446, 0]
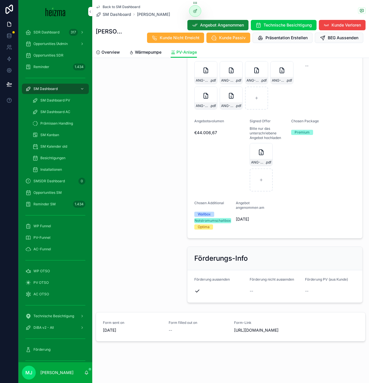
click at [206, 277] on span "Förderung aussenden" at bounding box center [213, 279] width 36 height 4
click at [193, 270] on form "Förderung aussenden Förderung nicht aussenden -- Förderung PV (aus [PERSON_NAME…" at bounding box center [275, 286] width 175 height 32
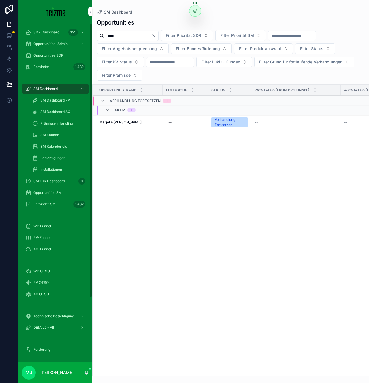
scroll to position [10, 0]
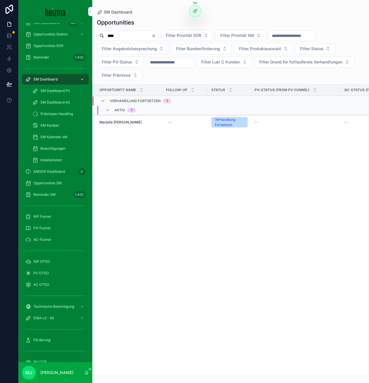
click at [61, 78] on div "SM Dashboard" at bounding box center [55, 79] width 60 height 9
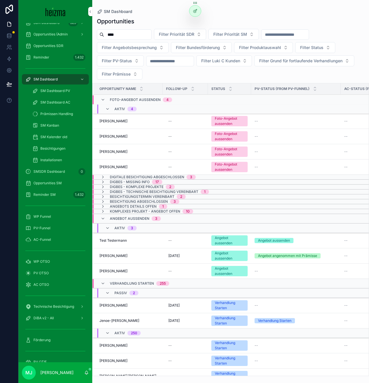
click at [188, 72] on div "**** Filter Priorität SDR Filter Priorität SM Filter Angebotsbesprechung Filter…" at bounding box center [230, 54] width 277 height 51
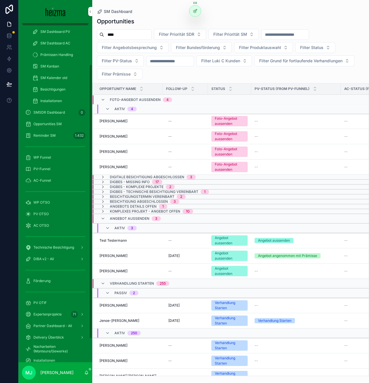
scroll to position [69, 0]
click at [40, 202] on span "WP OTSO" at bounding box center [41, 202] width 16 height 5
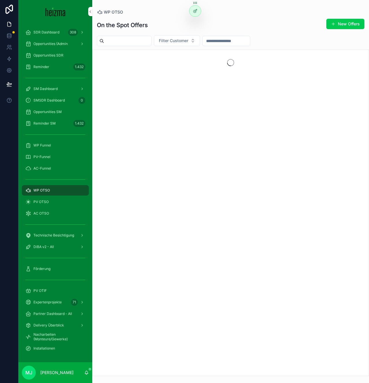
click at [146, 40] on input "scrollable content" at bounding box center [127, 41] width 47 height 8
type input "******"
click at [190, 23] on div "On the Spot Offers New Offers" at bounding box center [231, 24] width 268 height 13
click at [125, 25] on h1 "On the Spot Offers" at bounding box center [122, 25] width 51 height 8
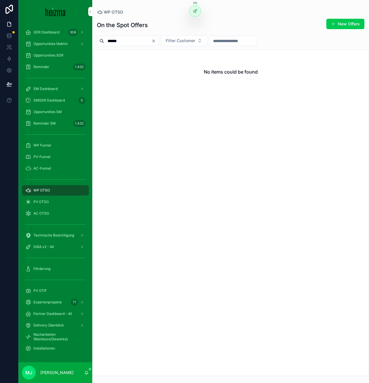
click at [164, 26] on div "On the Spot Offers New Offers" at bounding box center [231, 24] width 268 height 13
click at [181, 39] on span "Filter Customer" at bounding box center [180, 41] width 29 height 6
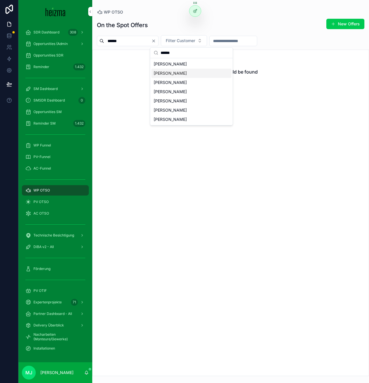
type input "******"
click at [181, 74] on span "[PERSON_NAME]" at bounding box center [170, 73] width 33 height 6
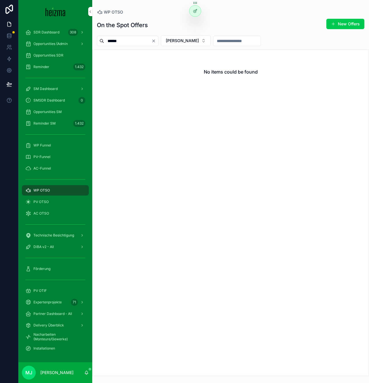
click at [155, 41] on icon "Clear" at bounding box center [154, 41] width 2 height 2
click at [167, 27] on div "On the Spot Offers New Offers" at bounding box center [231, 24] width 268 height 13
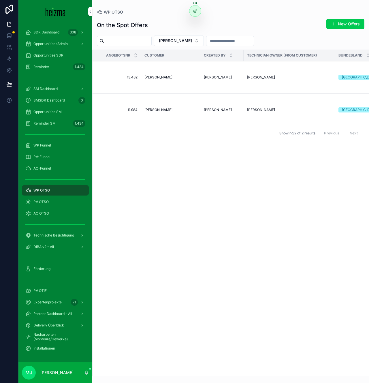
click at [158, 78] on span "[PERSON_NAME]" at bounding box center [159, 77] width 28 height 5
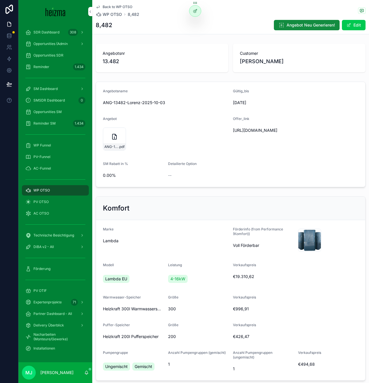
click at [247, 129] on span "[URL][DOMAIN_NAME]" at bounding box center [274, 131] width 82 height 6
copy span "[URL][DOMAIN_NAME]"
